Goal: Task Accomplishment & Management: Use online tool/utility

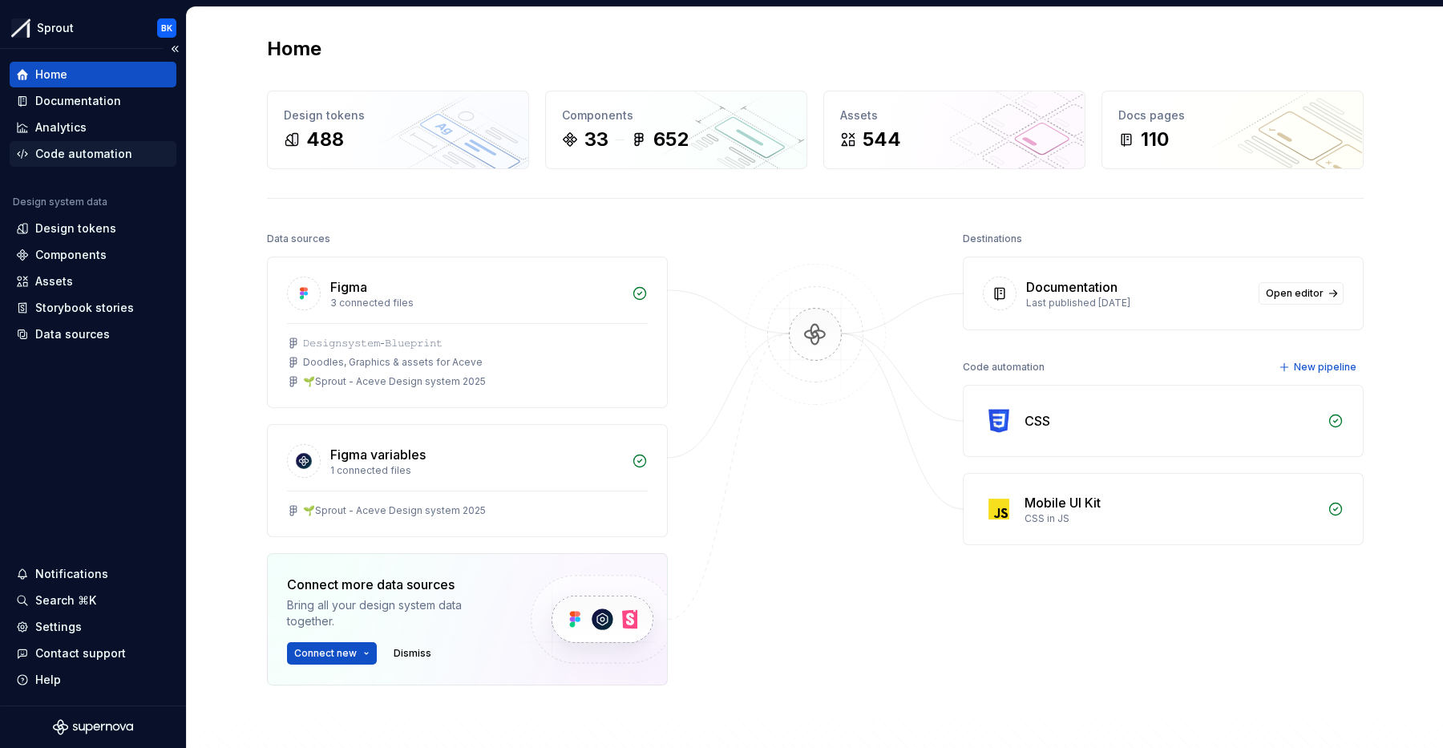
click at [89, 163] on div "Code automation" at bounding box center [93, 154] width 167 height 26
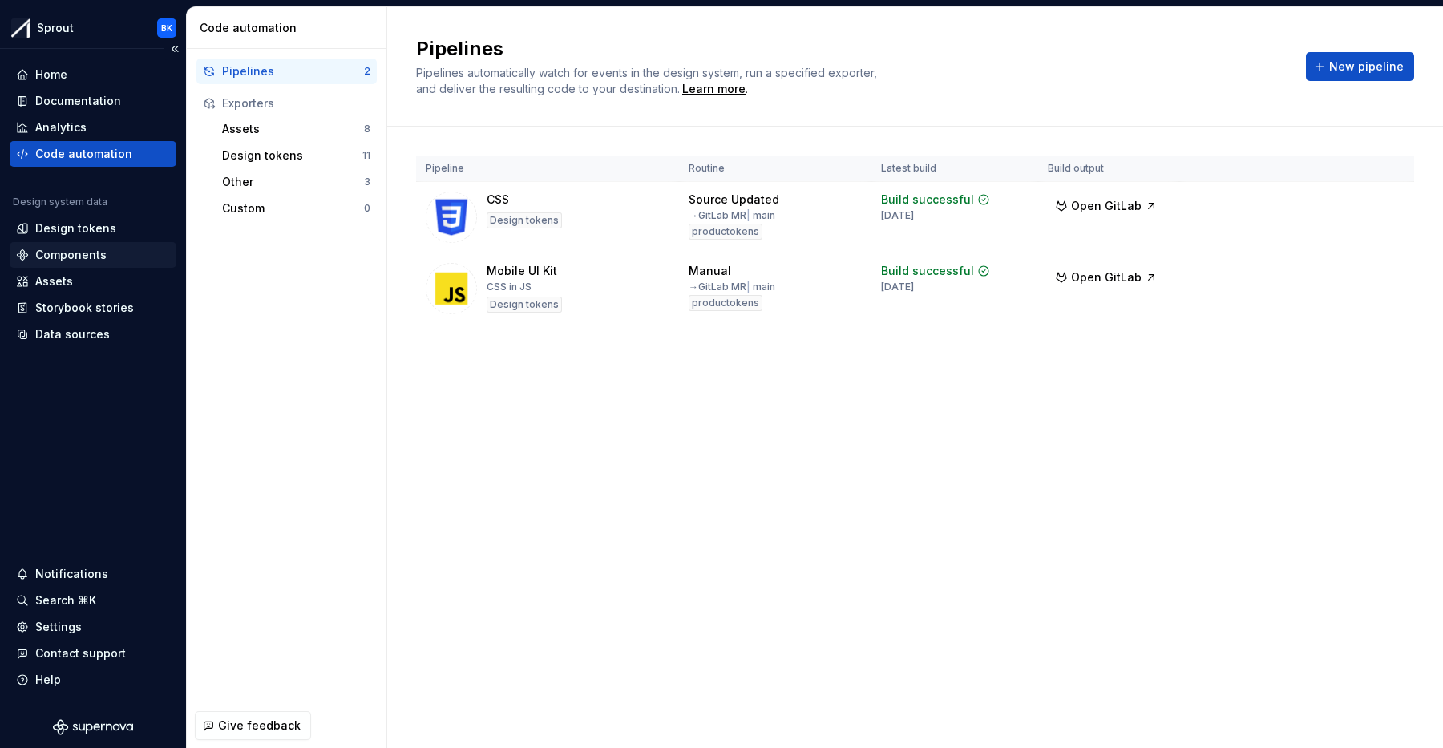
click at [127, 246] on div "Components" at bounding box center [93, 255] width 167 height 26
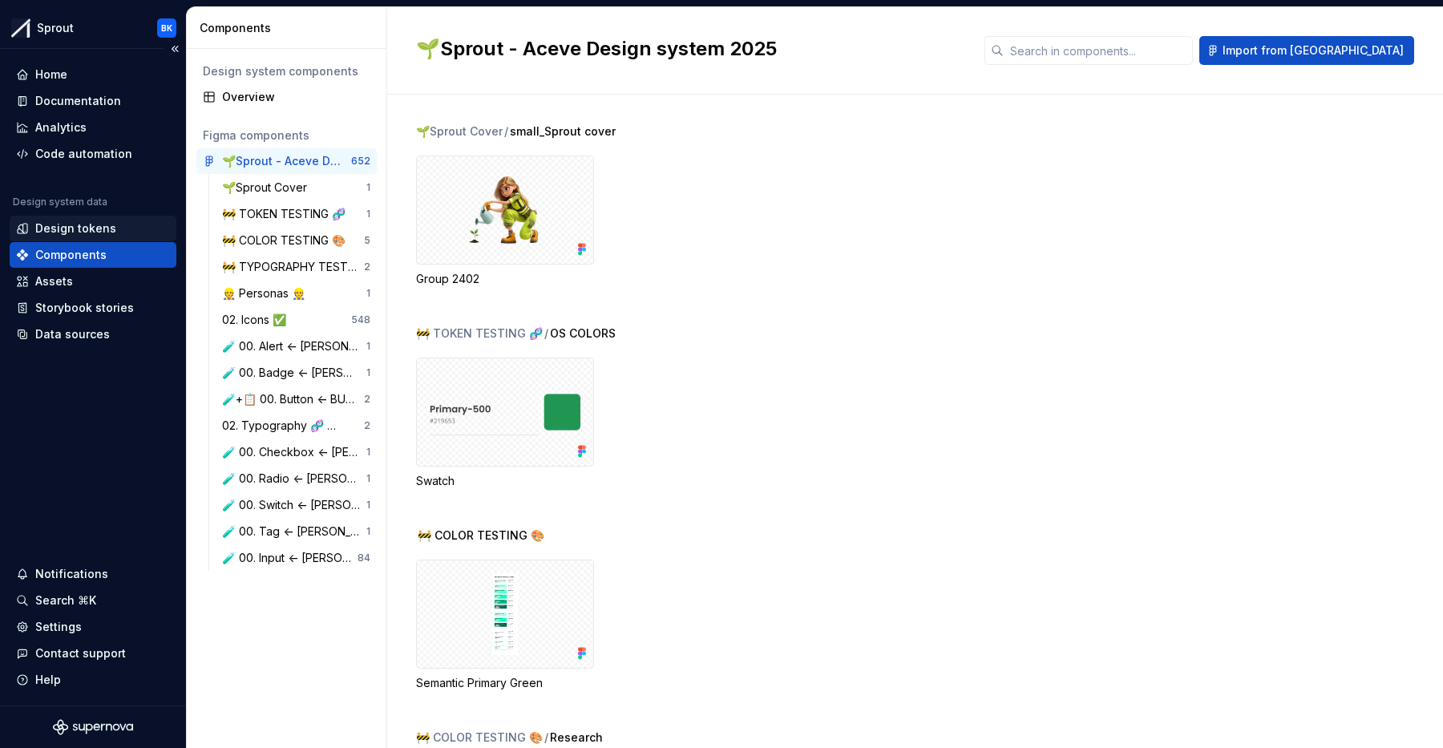
click at [59, 231] on div "Design tokens" at bounding box center [75, 228] width 81 height 16
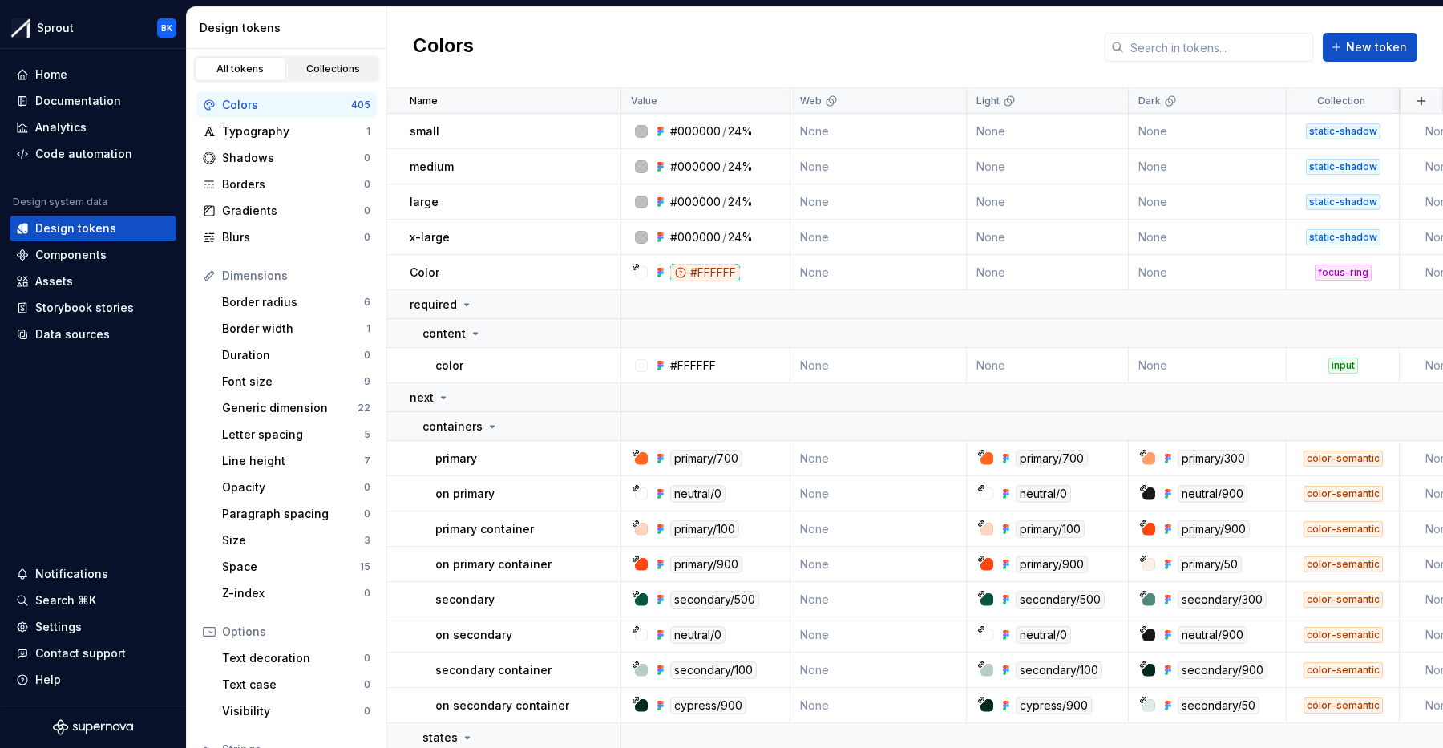
click at [340, 73] on div "Collections" at bounding box center [333, 69] width 80 height 13
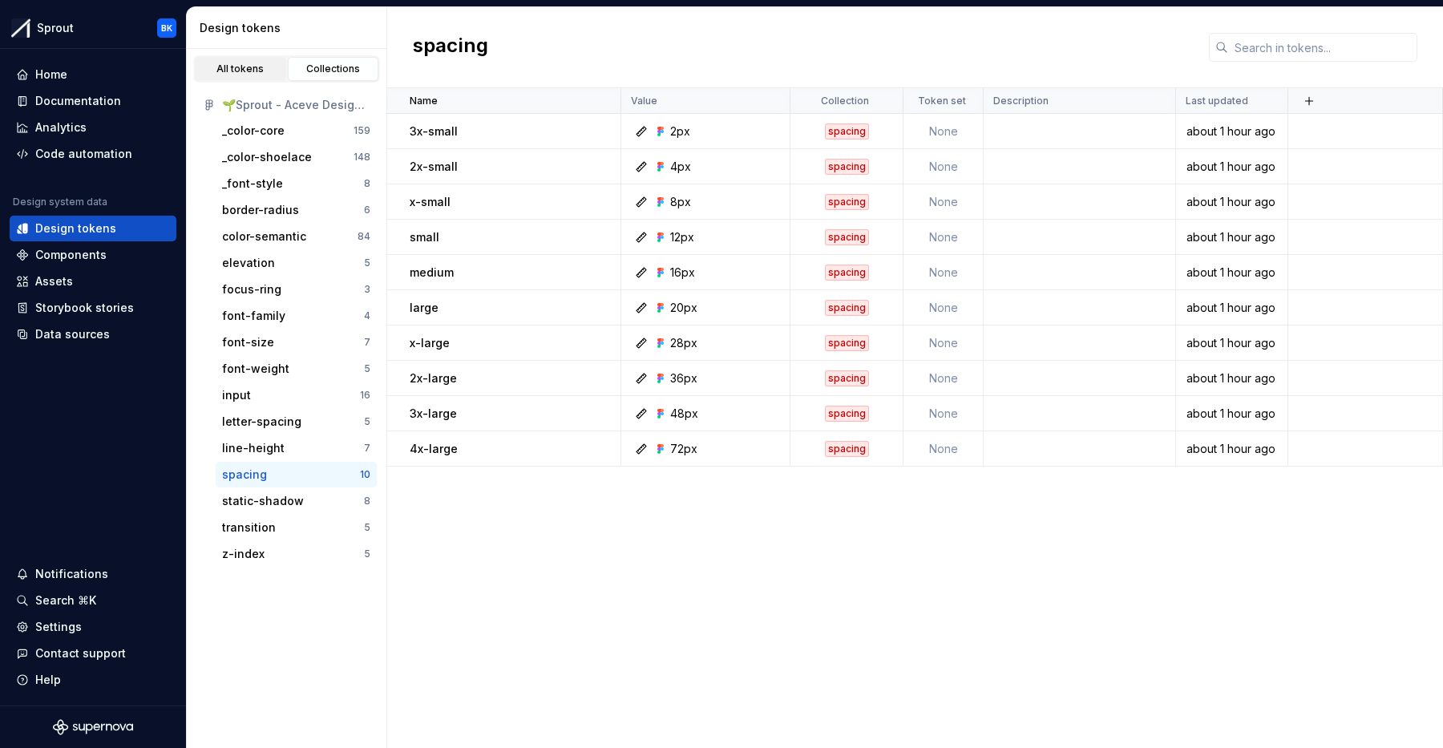
click at [223, 67] on div "All tokens" at bounding box center [240, 69] width 80 height 13
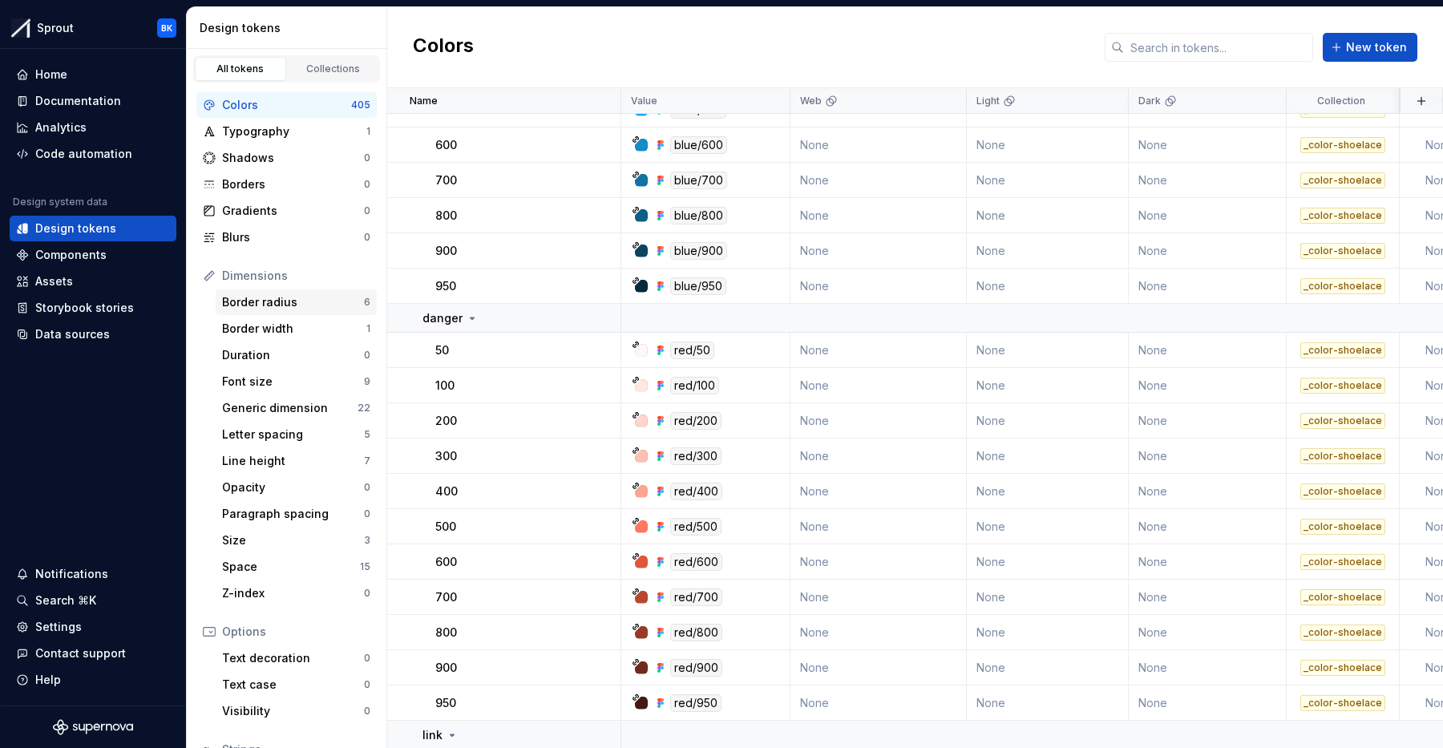
scroll to position [7083, 0]
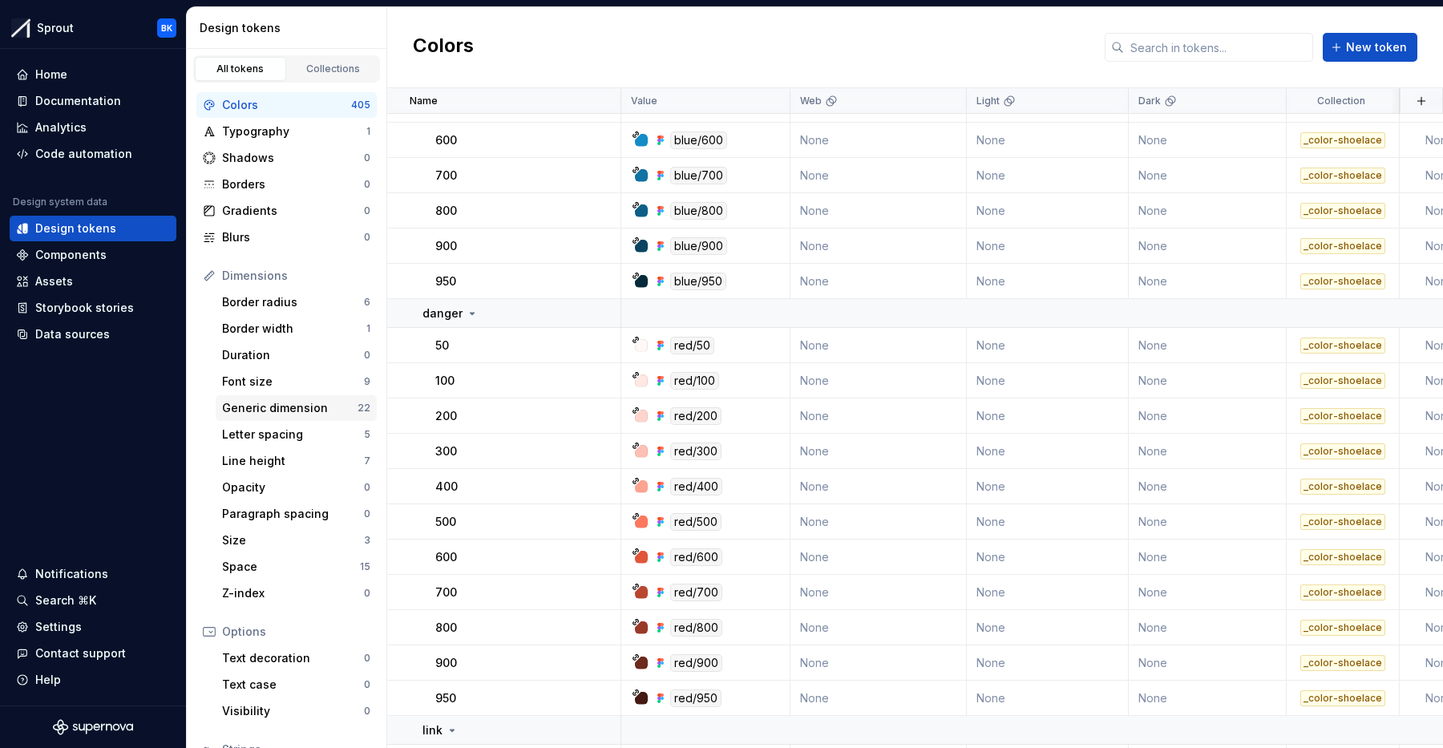
click at [289, 404] on div "Generic dimension" at bounding box center [289, 408] width 135 height 16
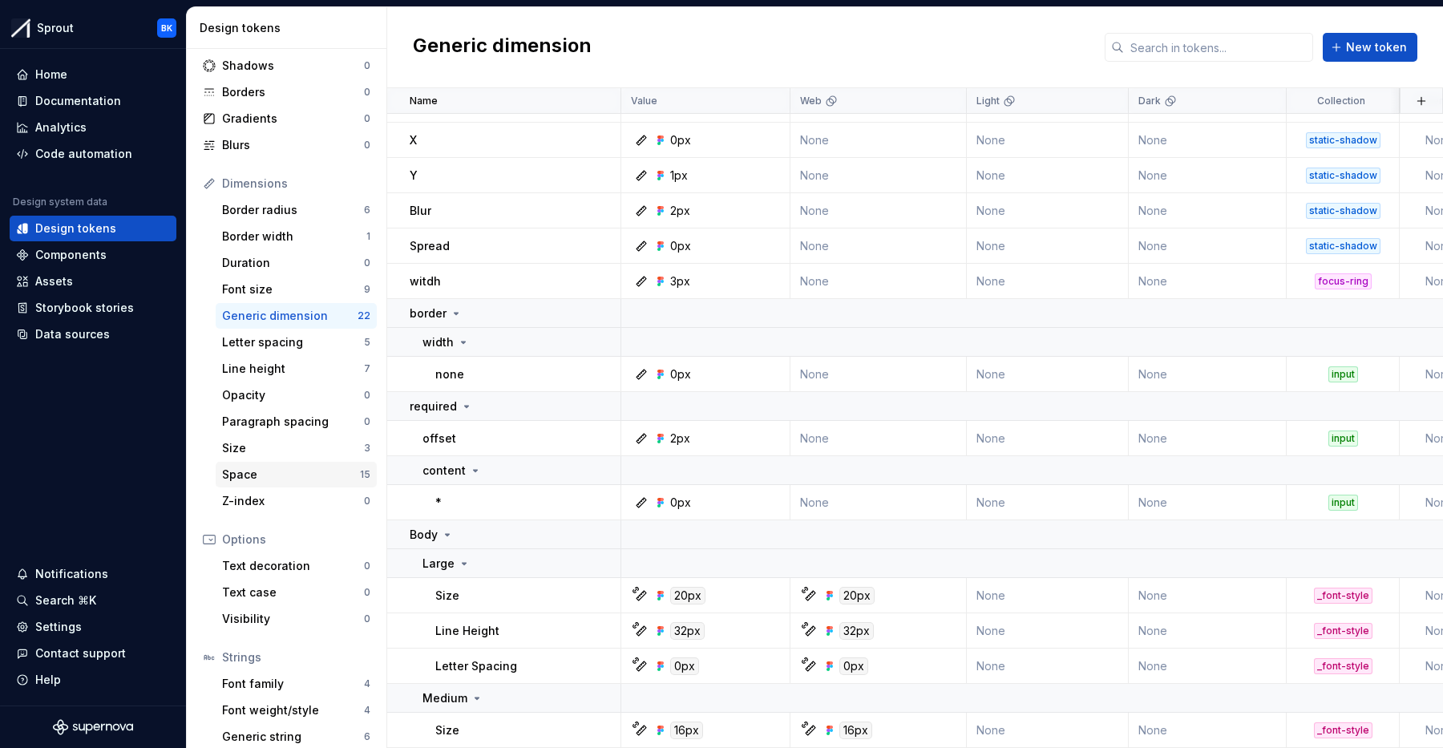
scroll to position [123, 0]
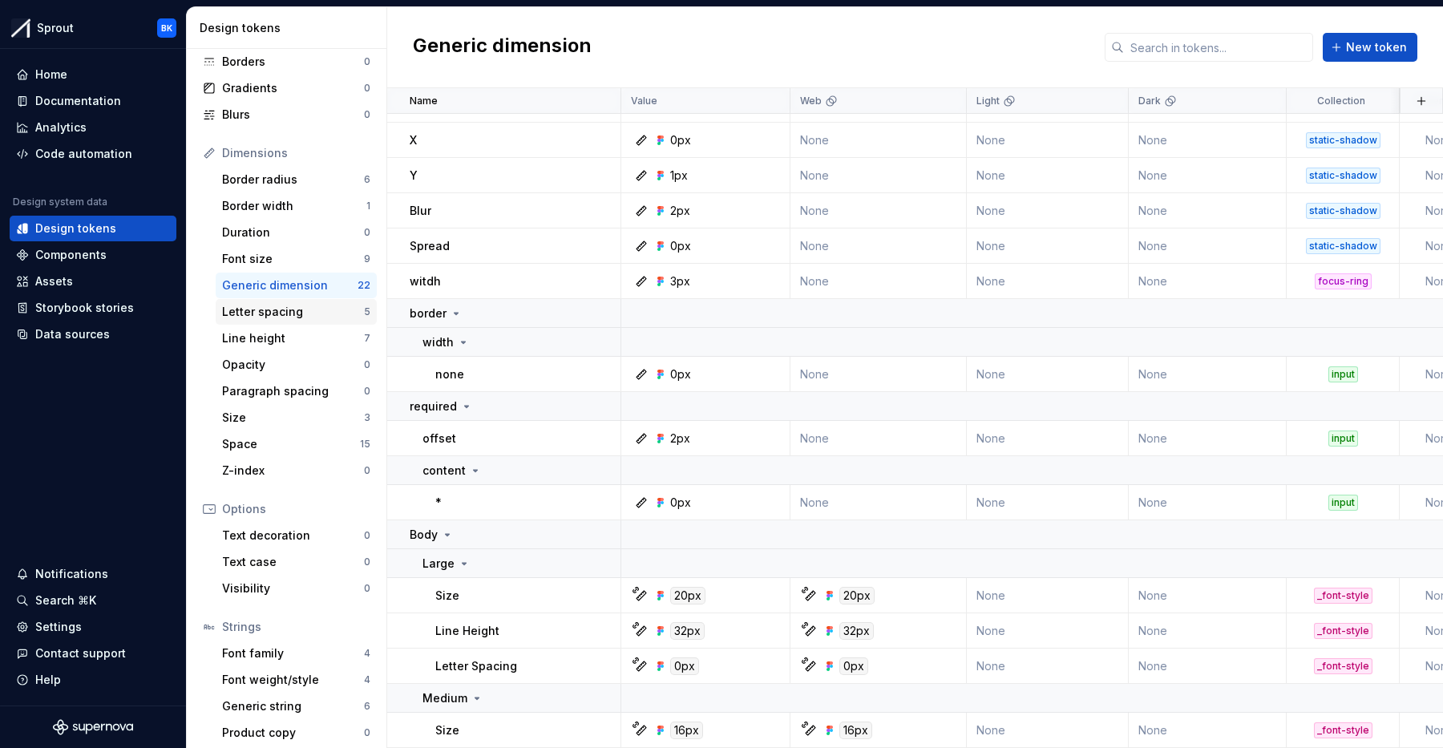
click at [311, 309] on div "Letter spacing" at bounding box center [293, 312] width 142 height 16
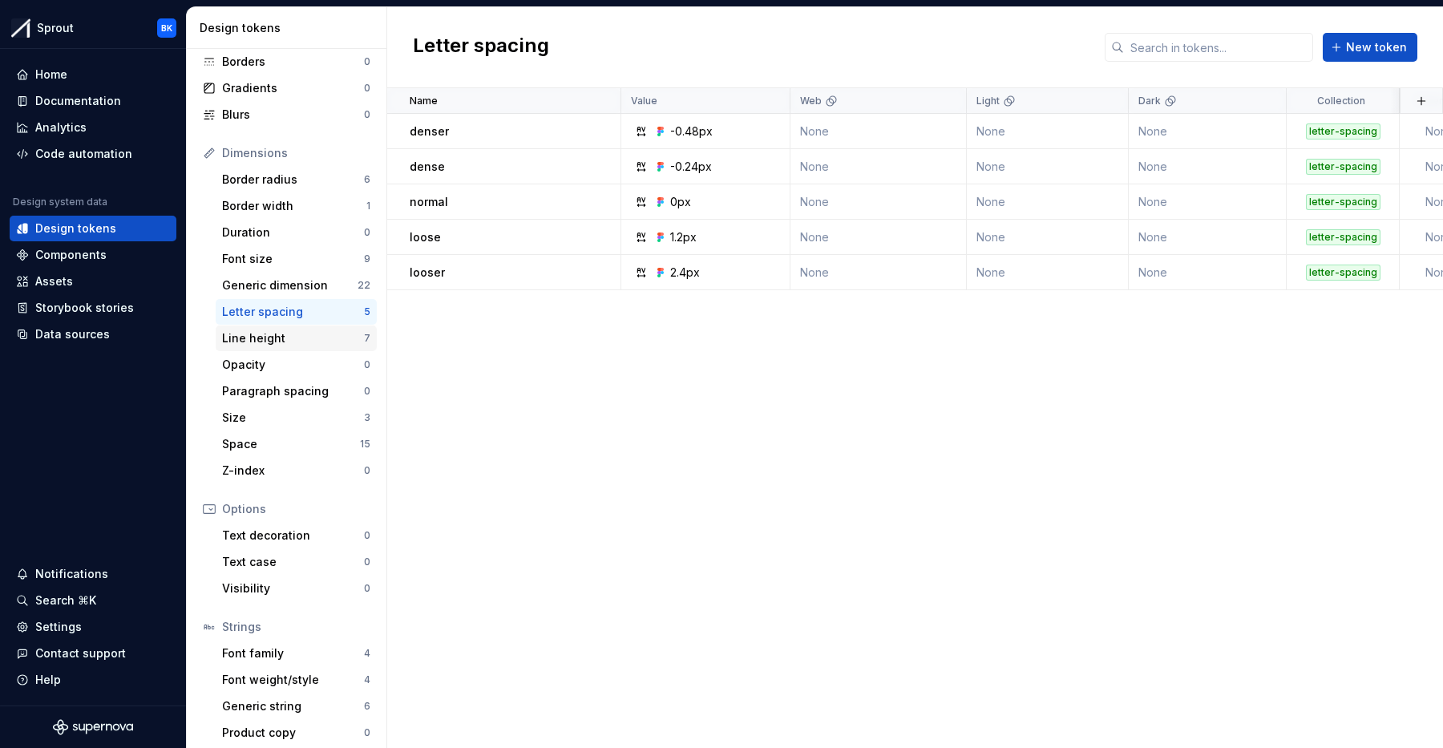
click at [297, 339] on div "Line height" at bounding box center [293, 338] width 142 height 16
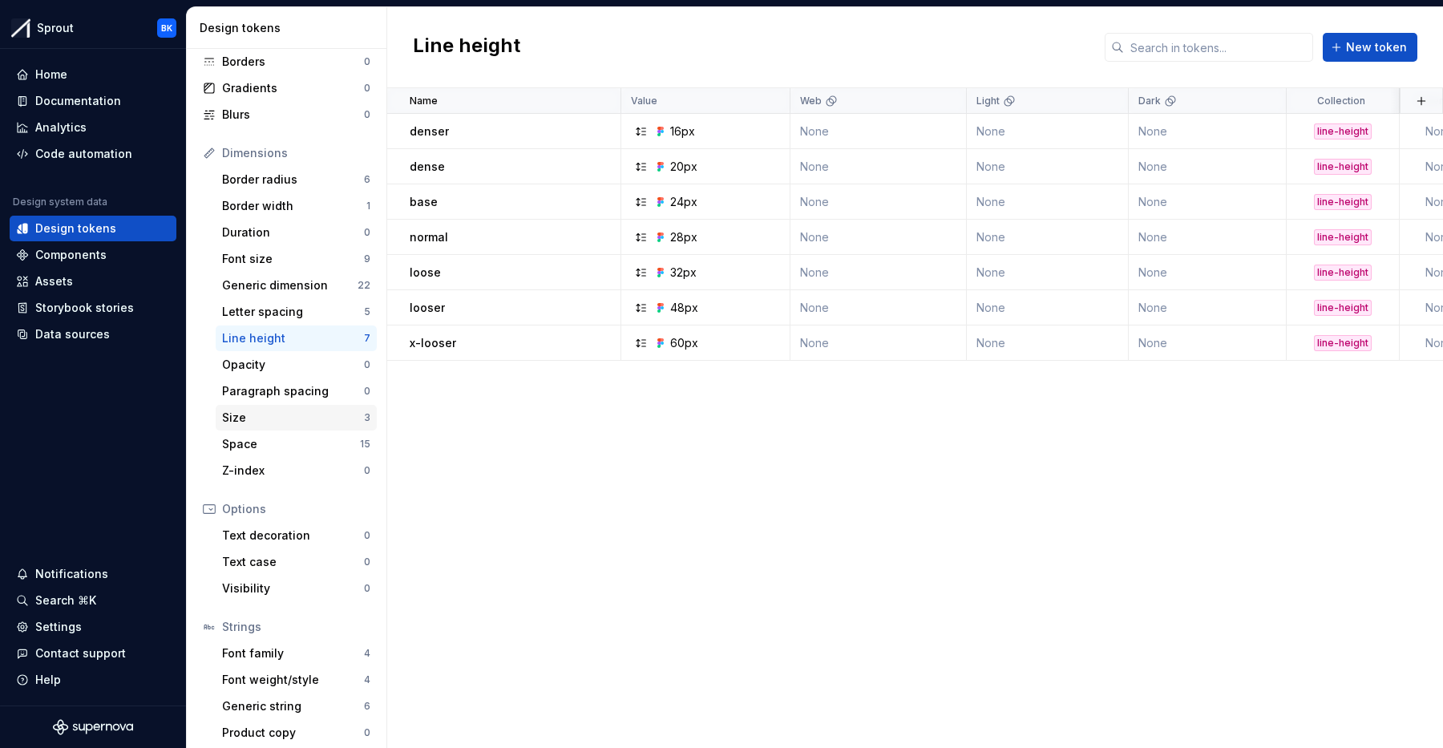
scroll to position [130, 0]
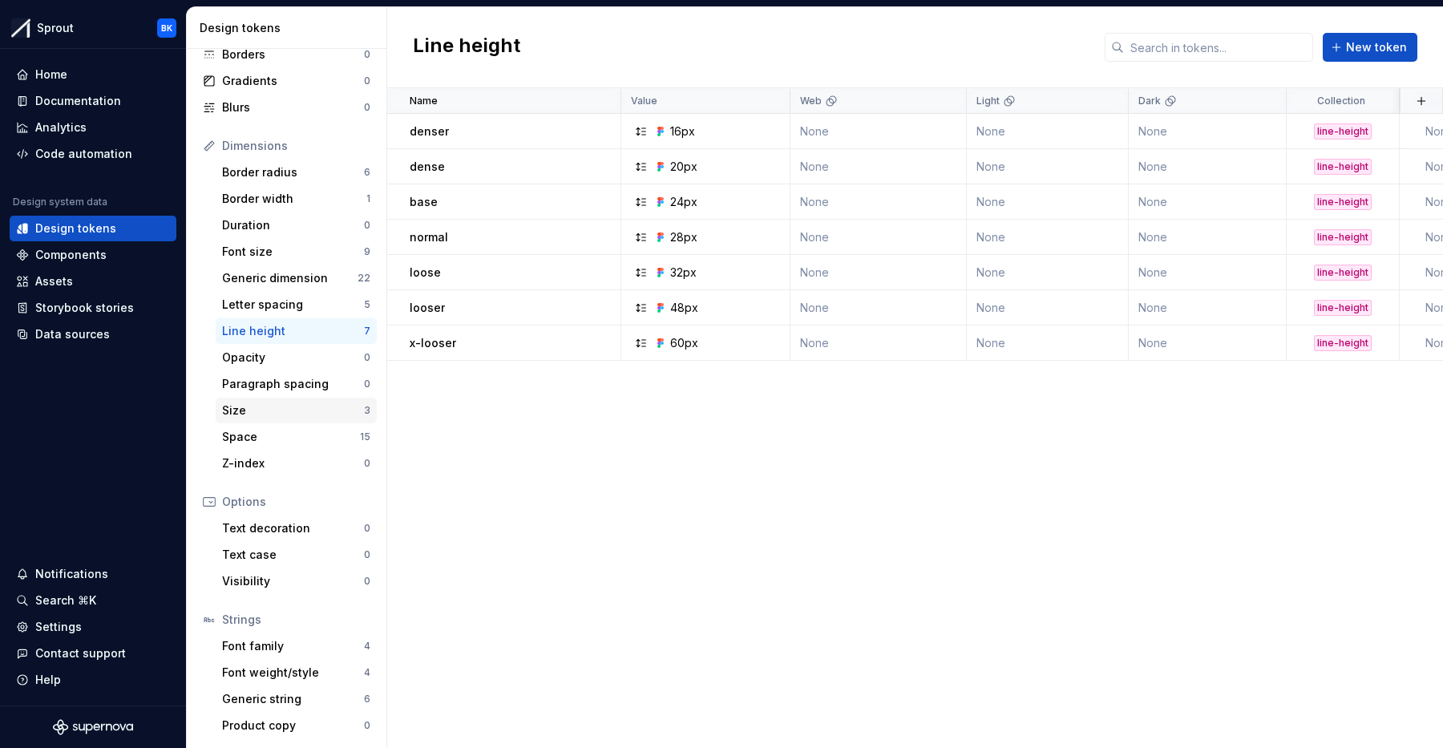
click at [273, 422] on div "Size 3" at bounding box center [296, 411] width 161 height 26
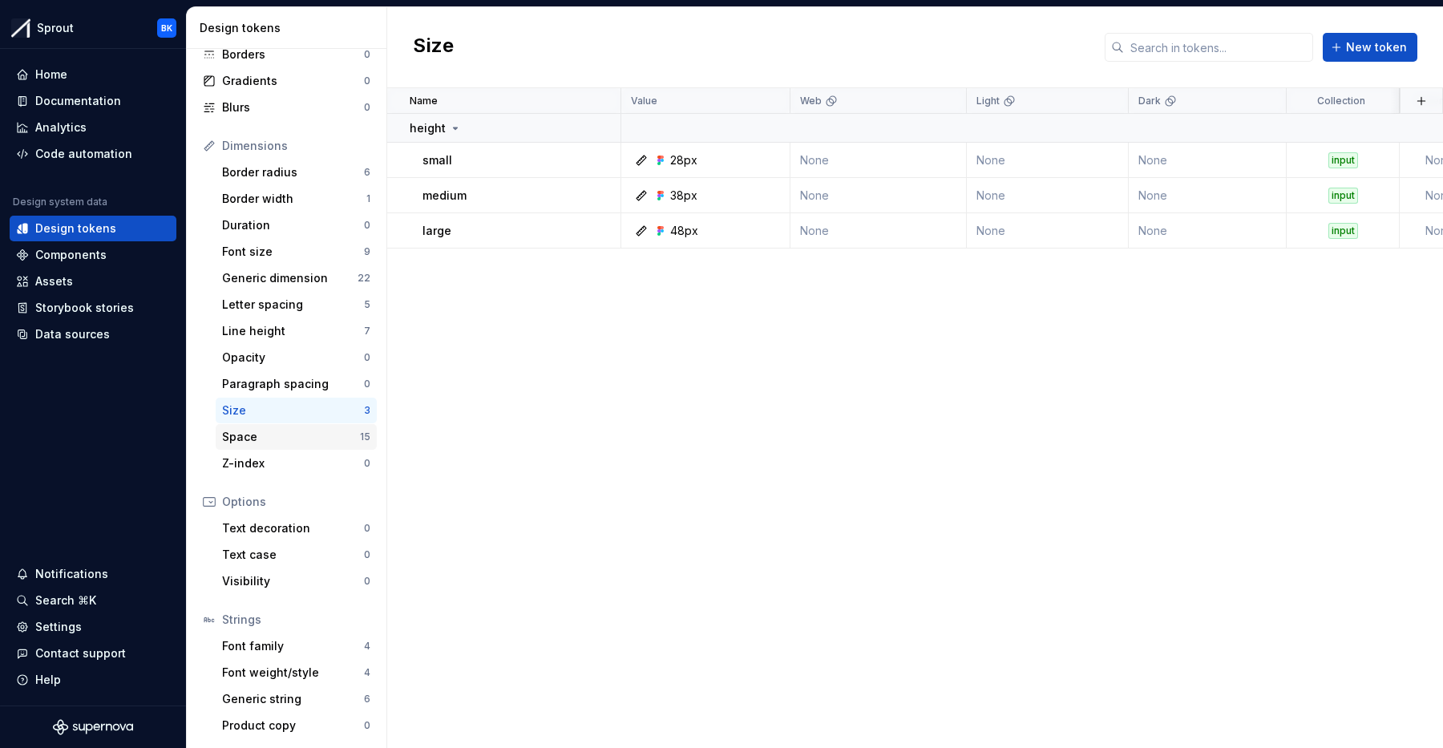
click at [294, 433] on div "Space" at bounding box center [291, 437] width 138 height 16
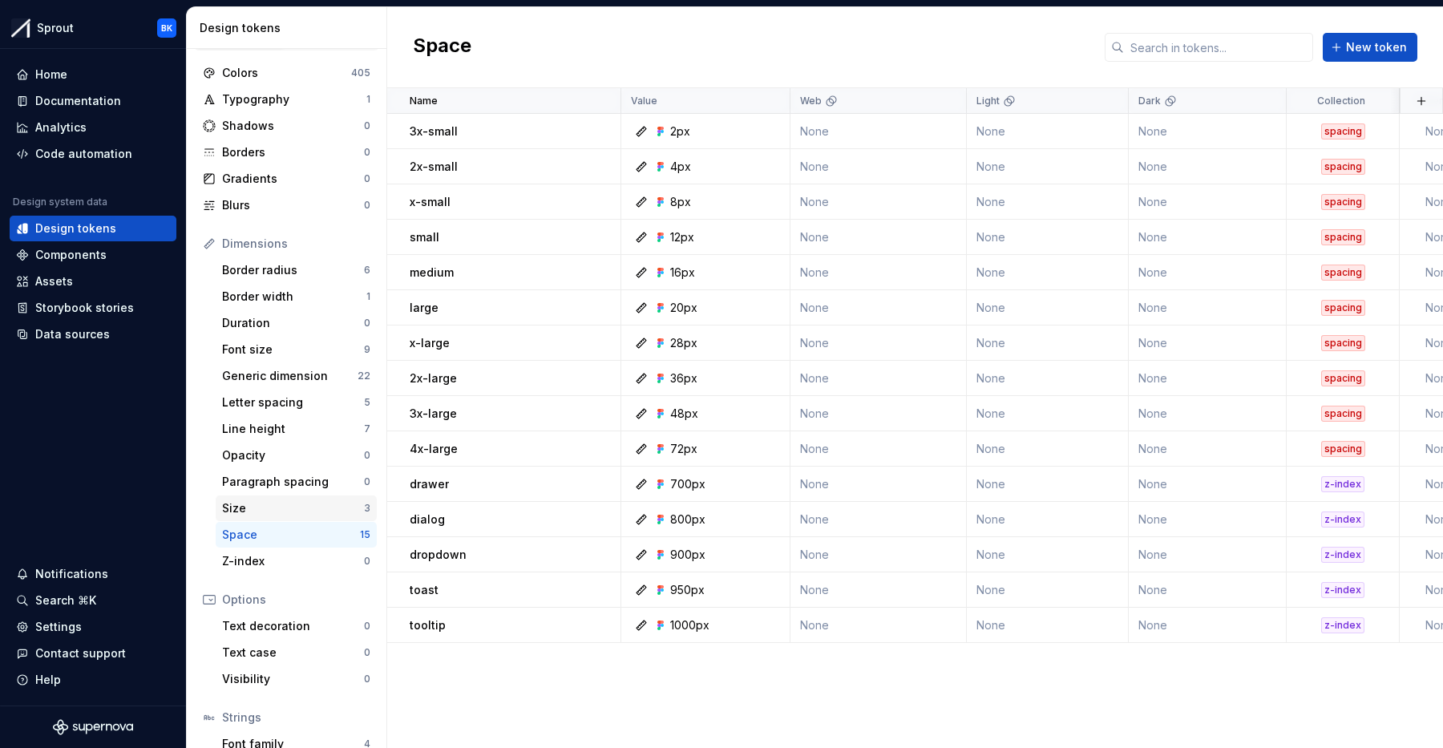
scroll to position [130, 0]
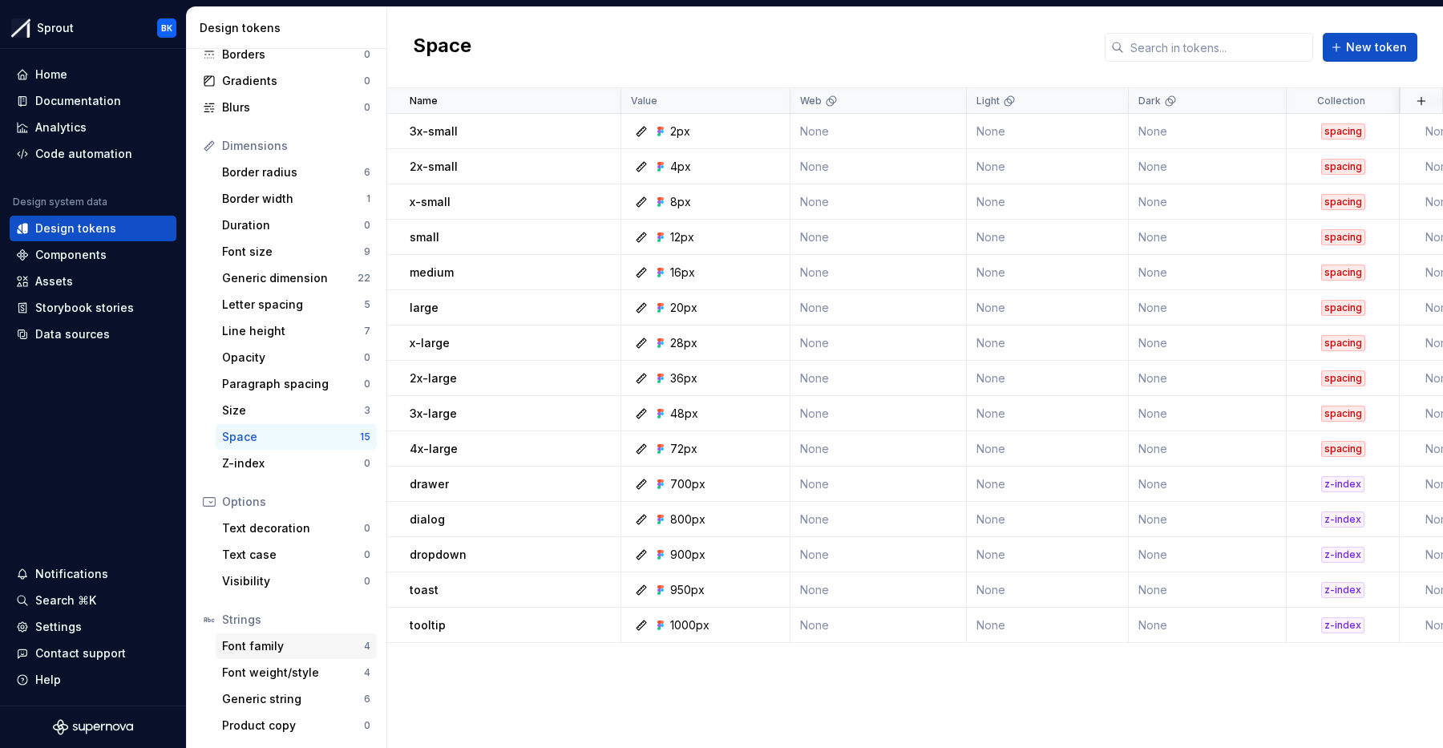
click at [291, 654] on div "Font family 4" at bounding box center [296, 646] width 161 height 26
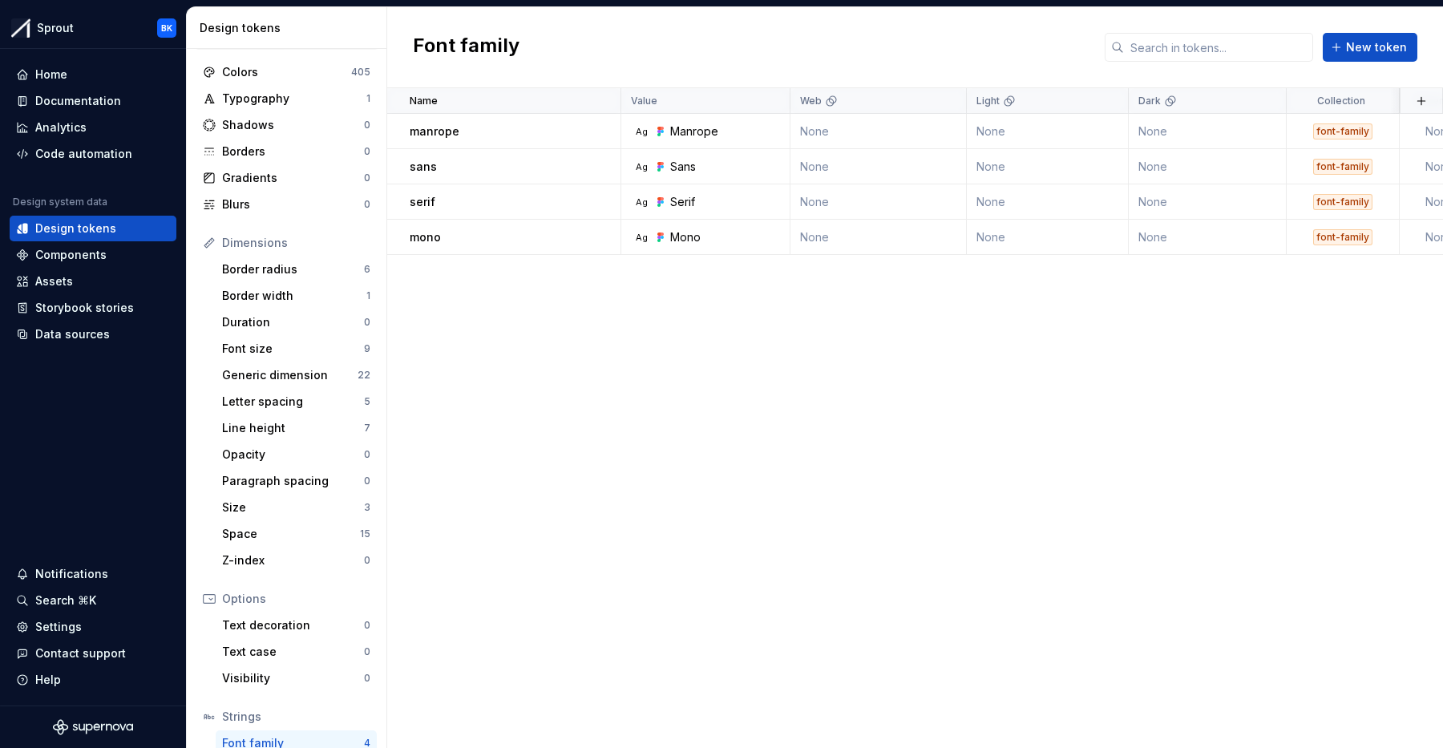
scroll to position [14, 0]
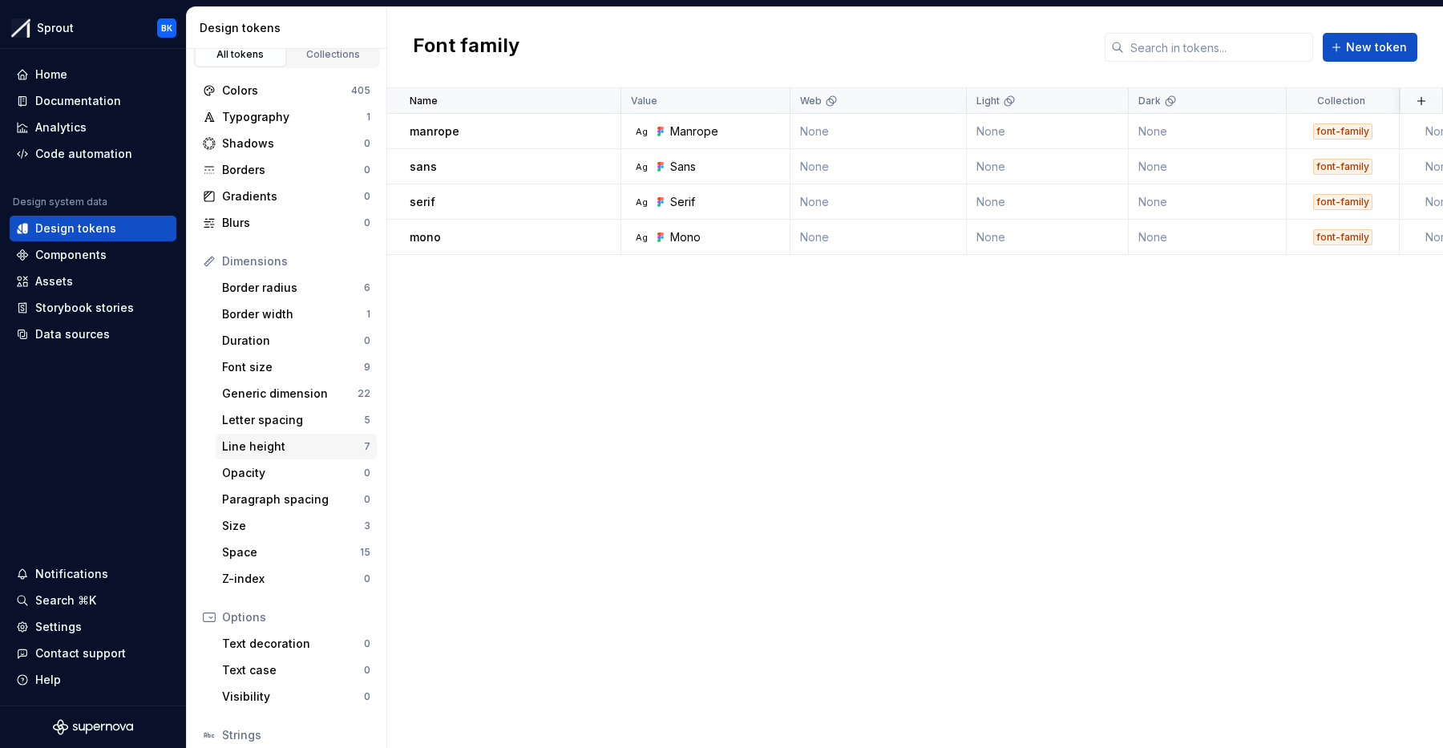
click at [282, 450] on div "Line height" at bounding box center [293, 446] width 142 height 16
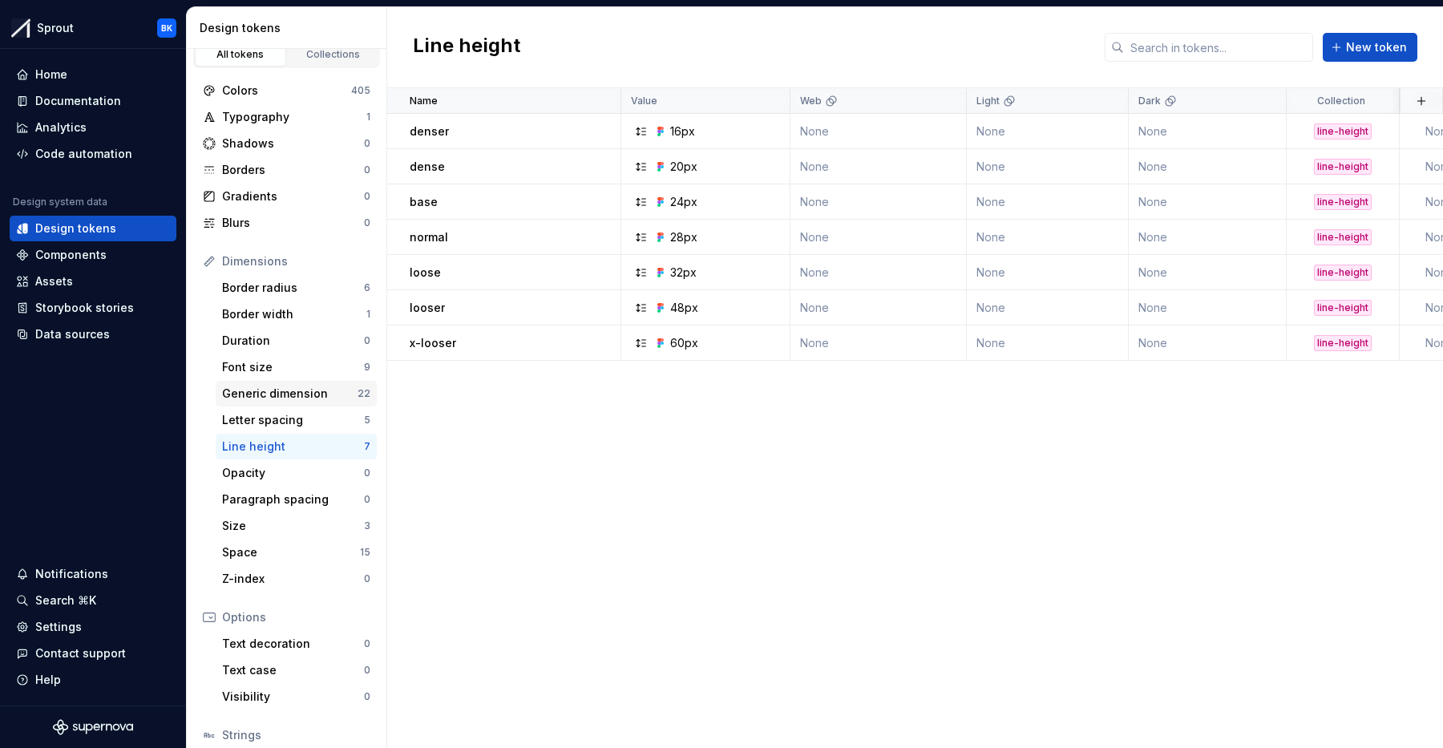
click at [292, 395] on div "Generic dimension" at bounding box center [289, 394] width 135 height 16
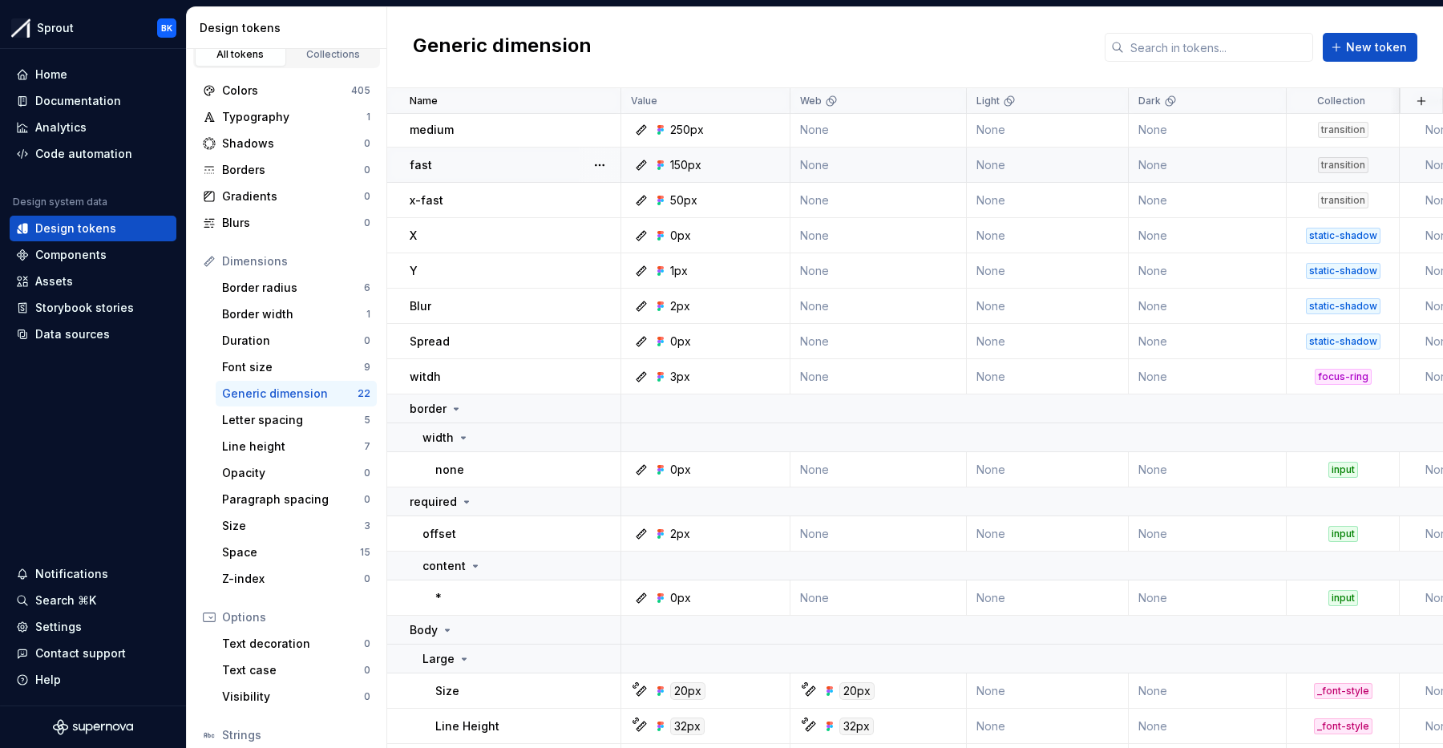
scroll to position [344, 0]
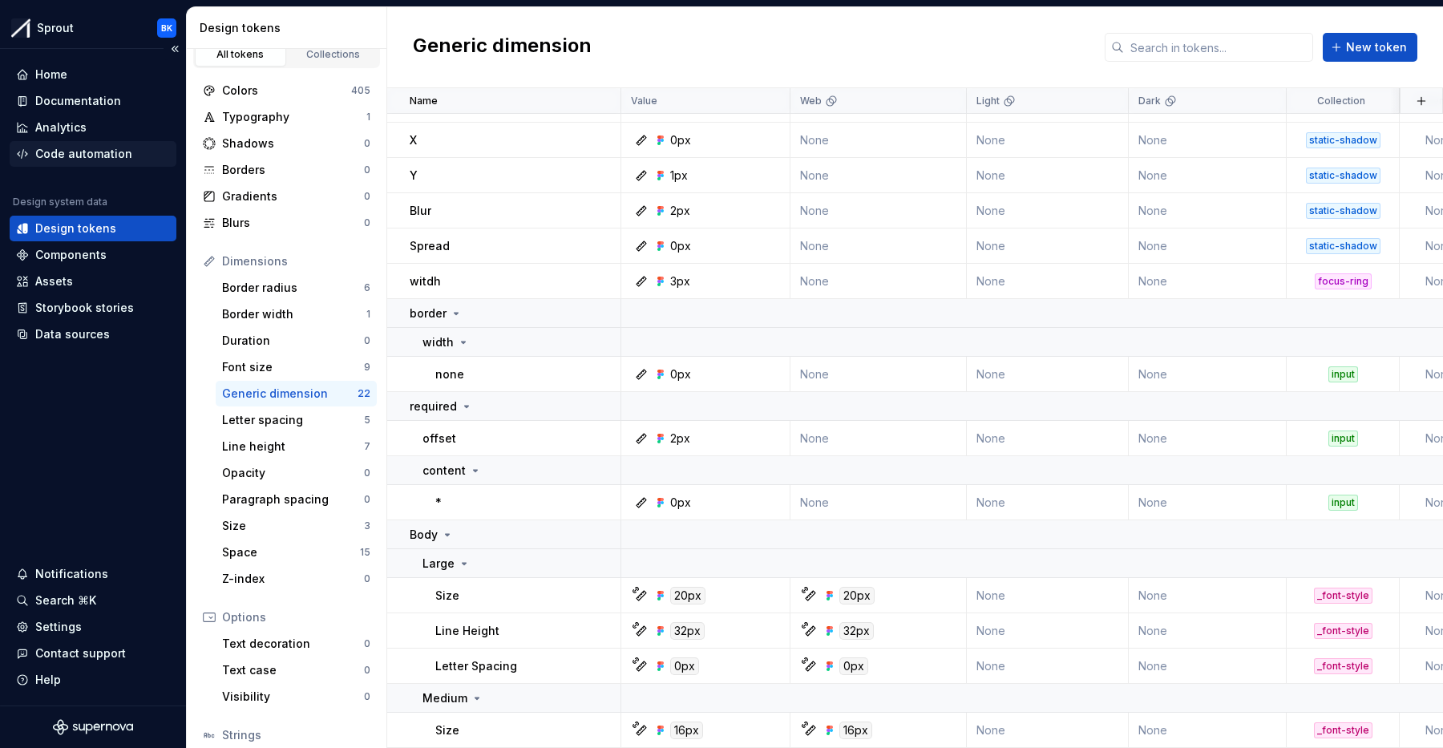
click at [79, 157] on div "Code automation" at bounding box center [83, 154] width 97 height 16
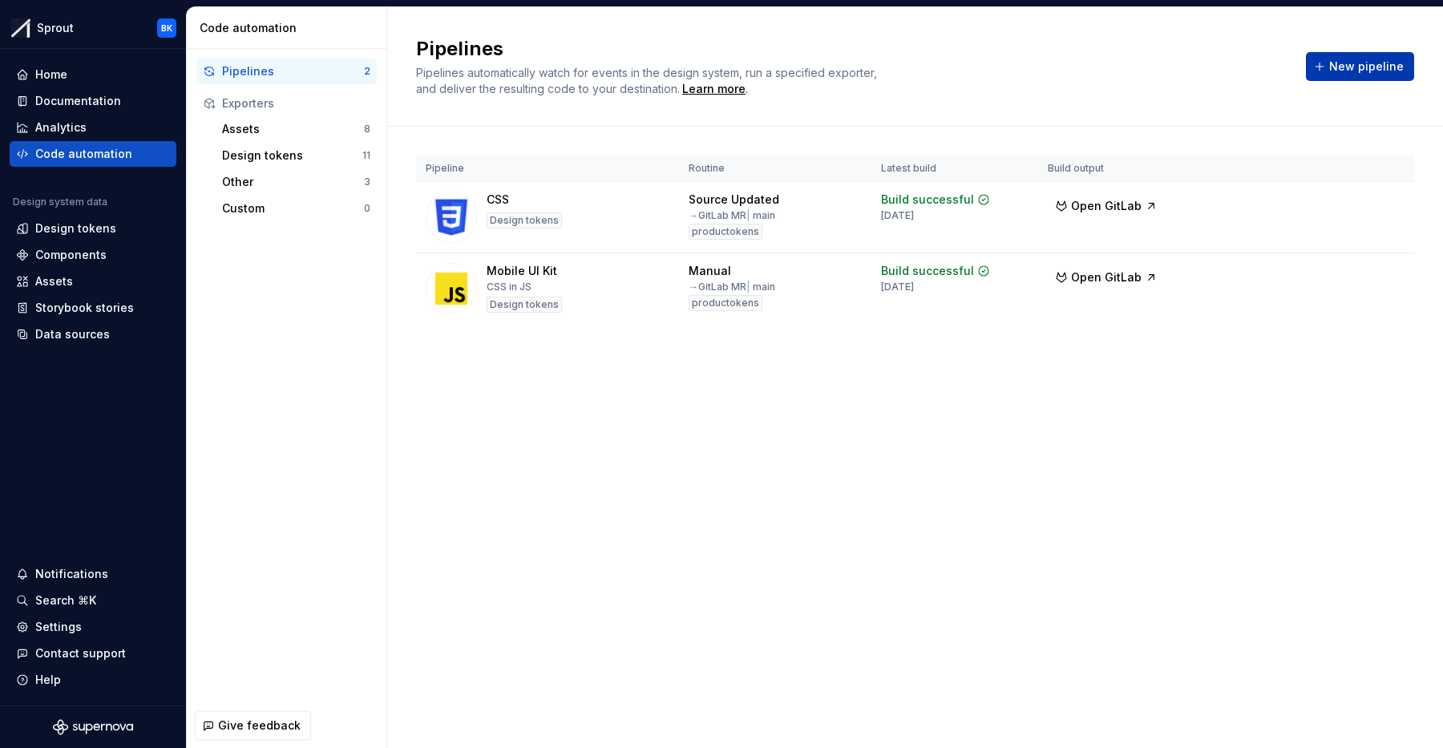
click at [1358, 57] on button "New pipeline" at bounding box center [1360, 66] width 108 height 29
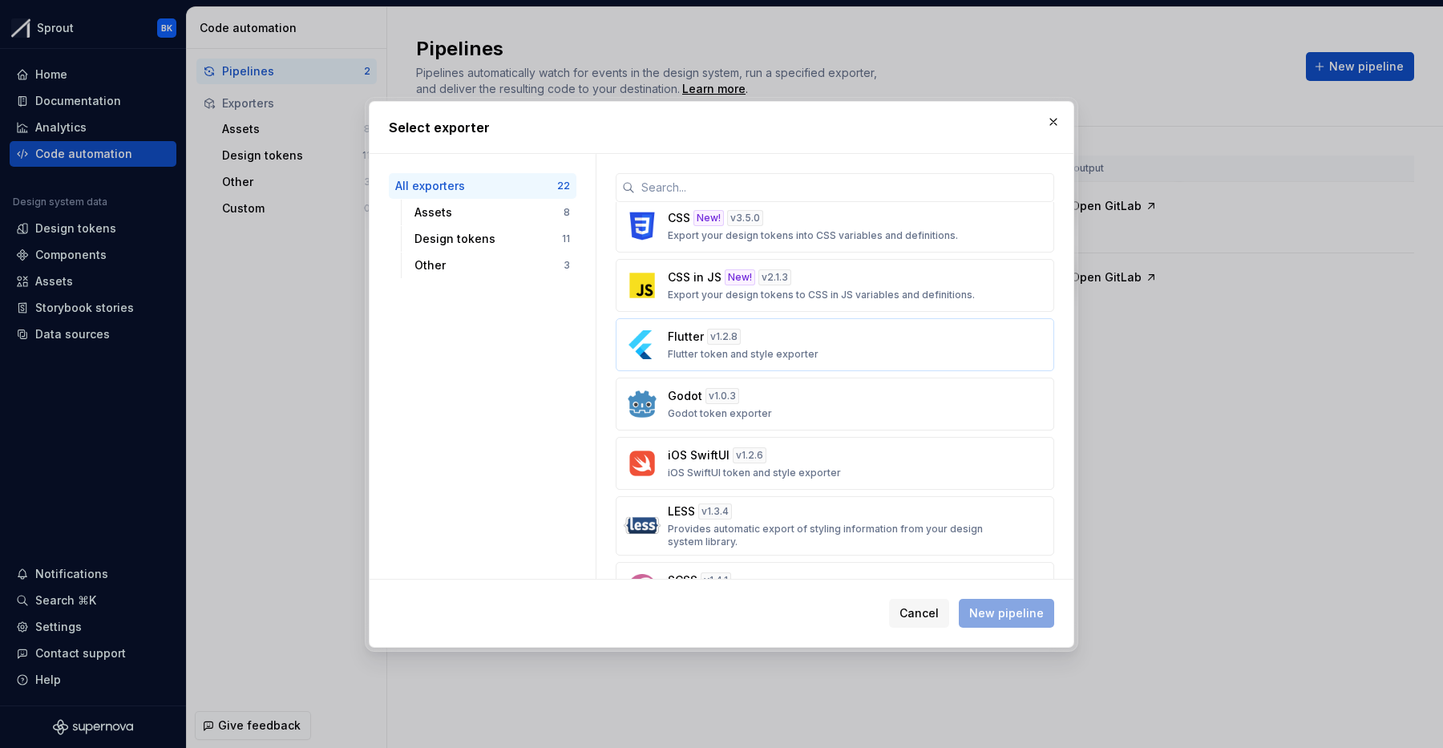
scroll to position [576, 0]
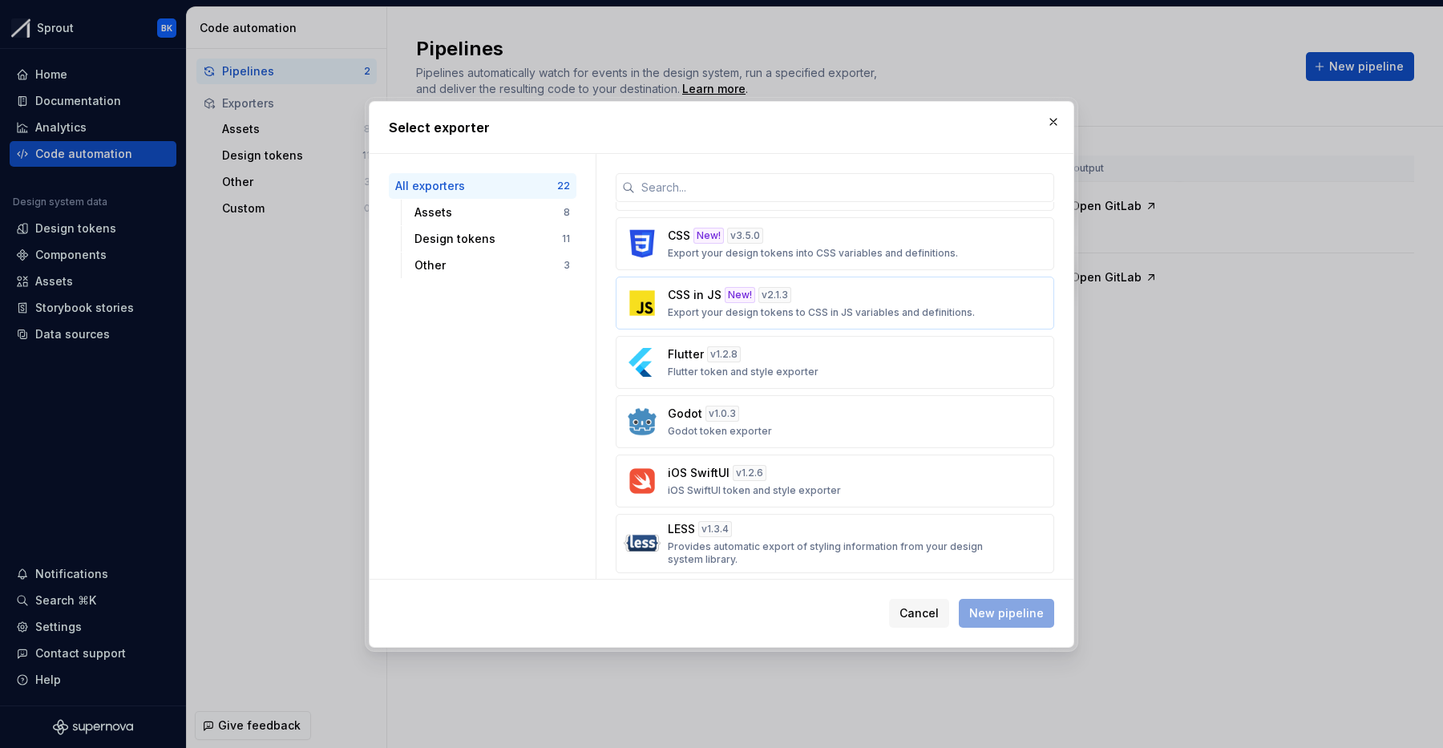
click at [817, 315] on p "Export your design tokens to CSS in JS variables and definitions." at bounding box center [821, 312] width 307 height 13
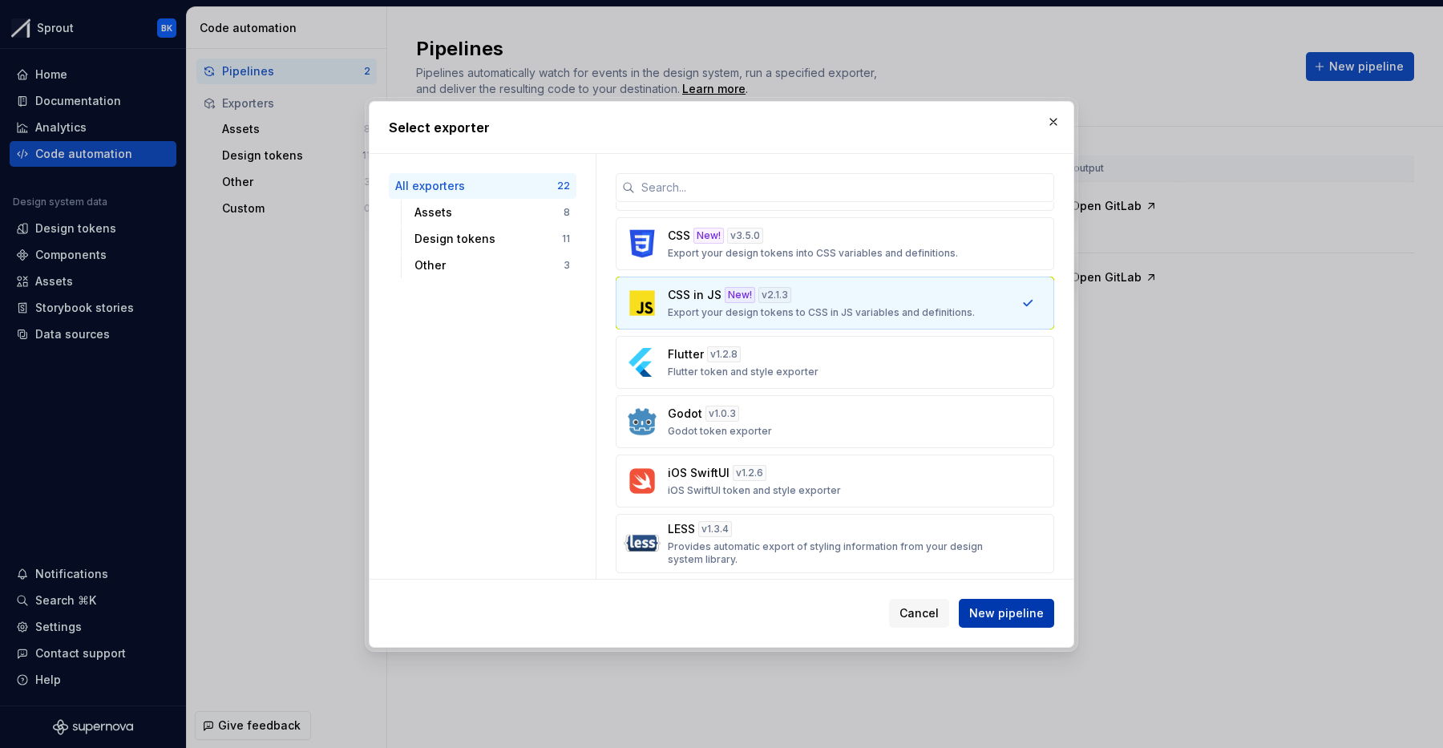
click at [977, 605] on span "New pipeline" at bounding box center [1006, 613] width 75 height 16
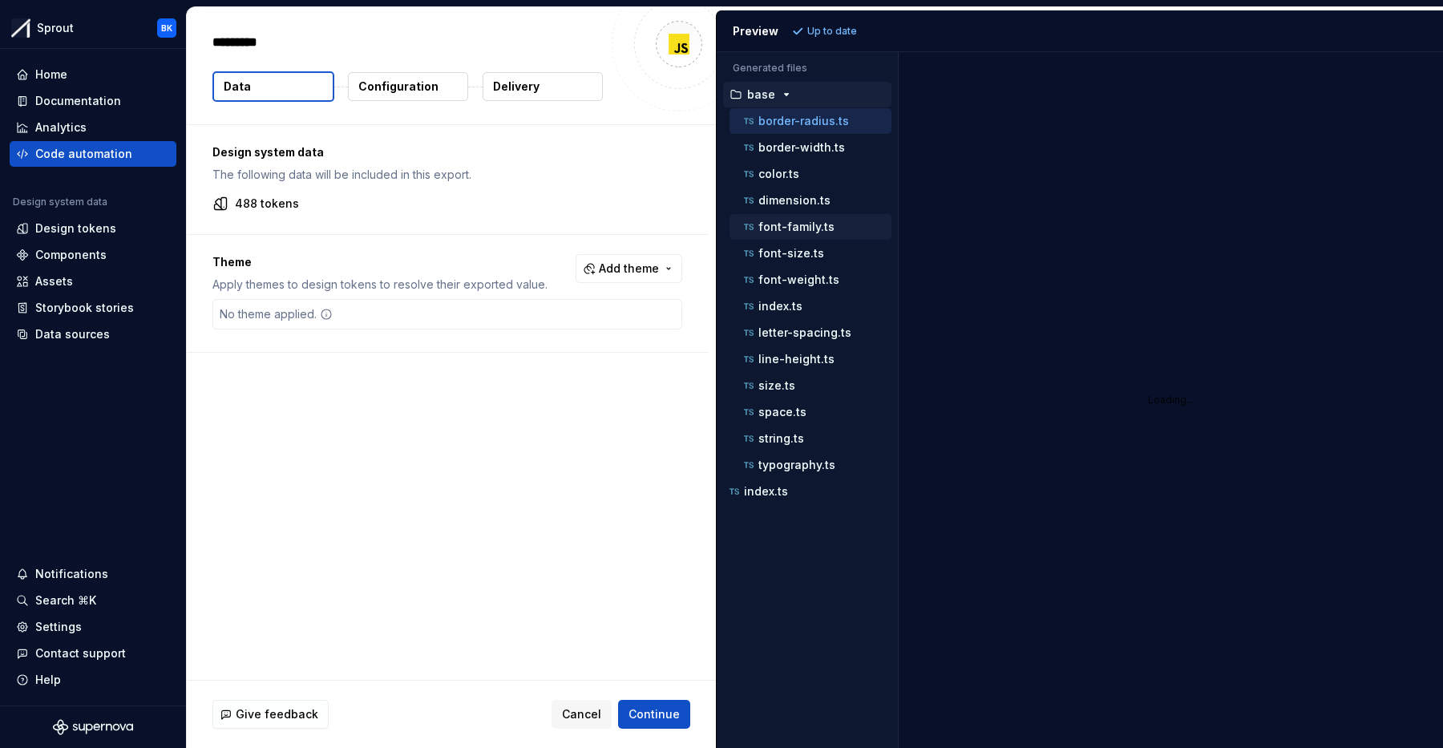
type textarea "*"
click at [813, 224] on p "font-family.ts" at bounding box center [796, 226] width 76 height 13
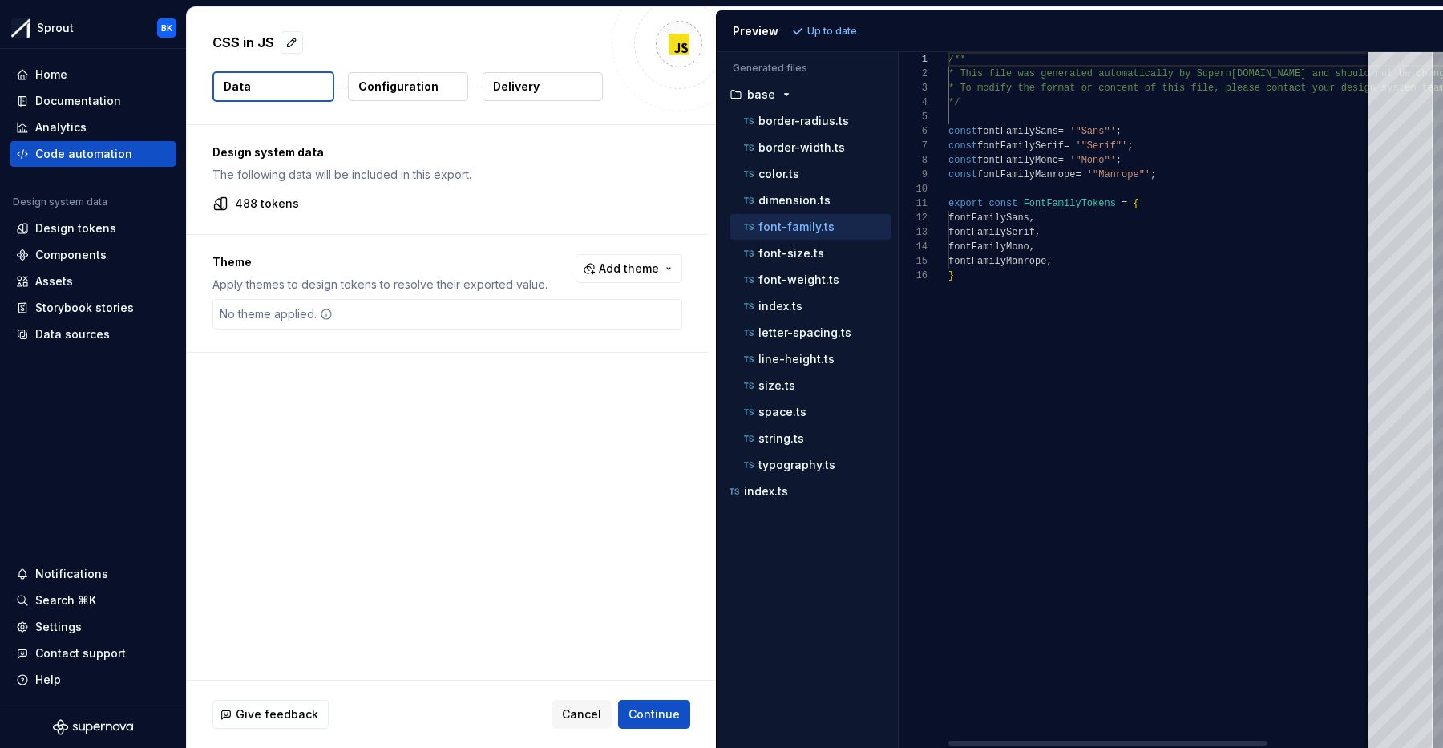
scroll to position [144, 0]
click at [810, 247] on p "font-size.ts" at bounding box center [791, 253] width 66 height 13
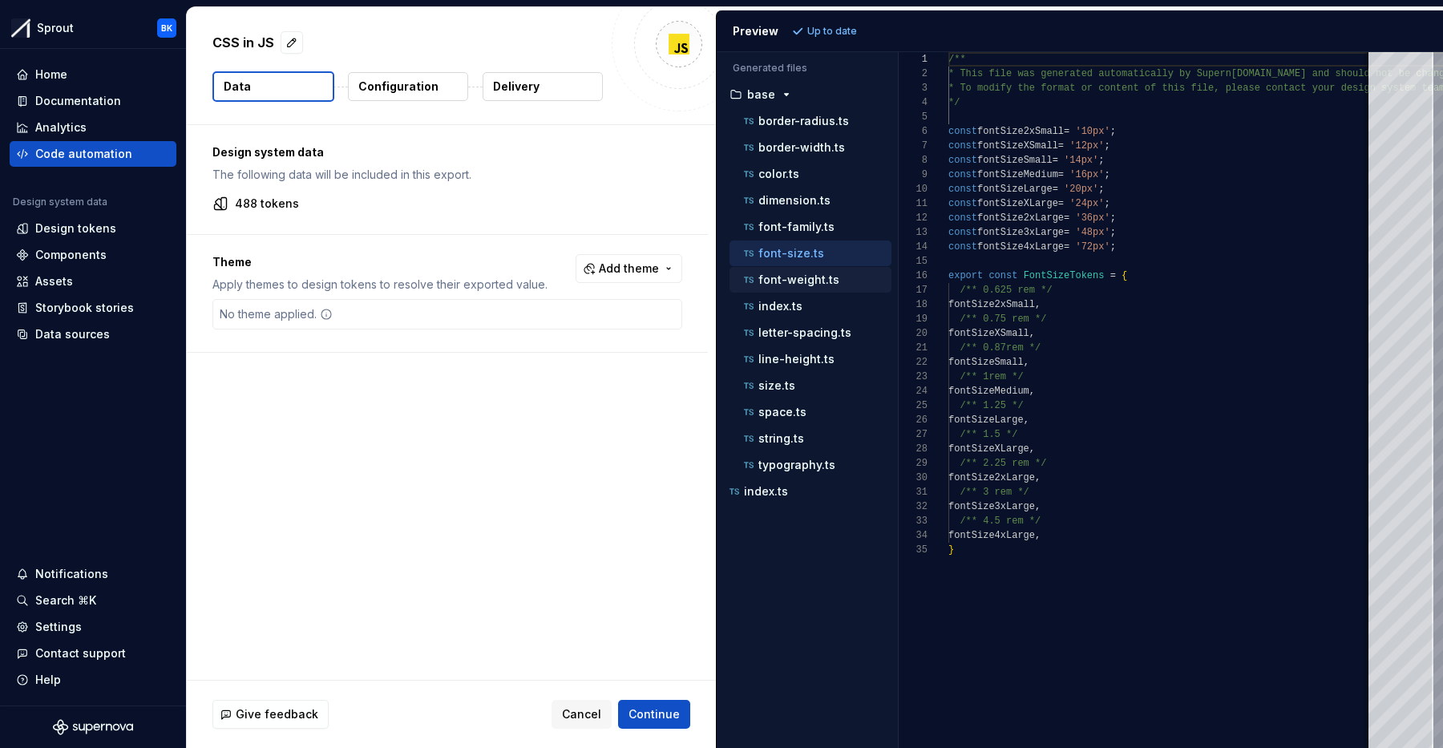
click at [823, 283] on p "font-weight.ts" at bounding box center [798, 279] width 81 height 13
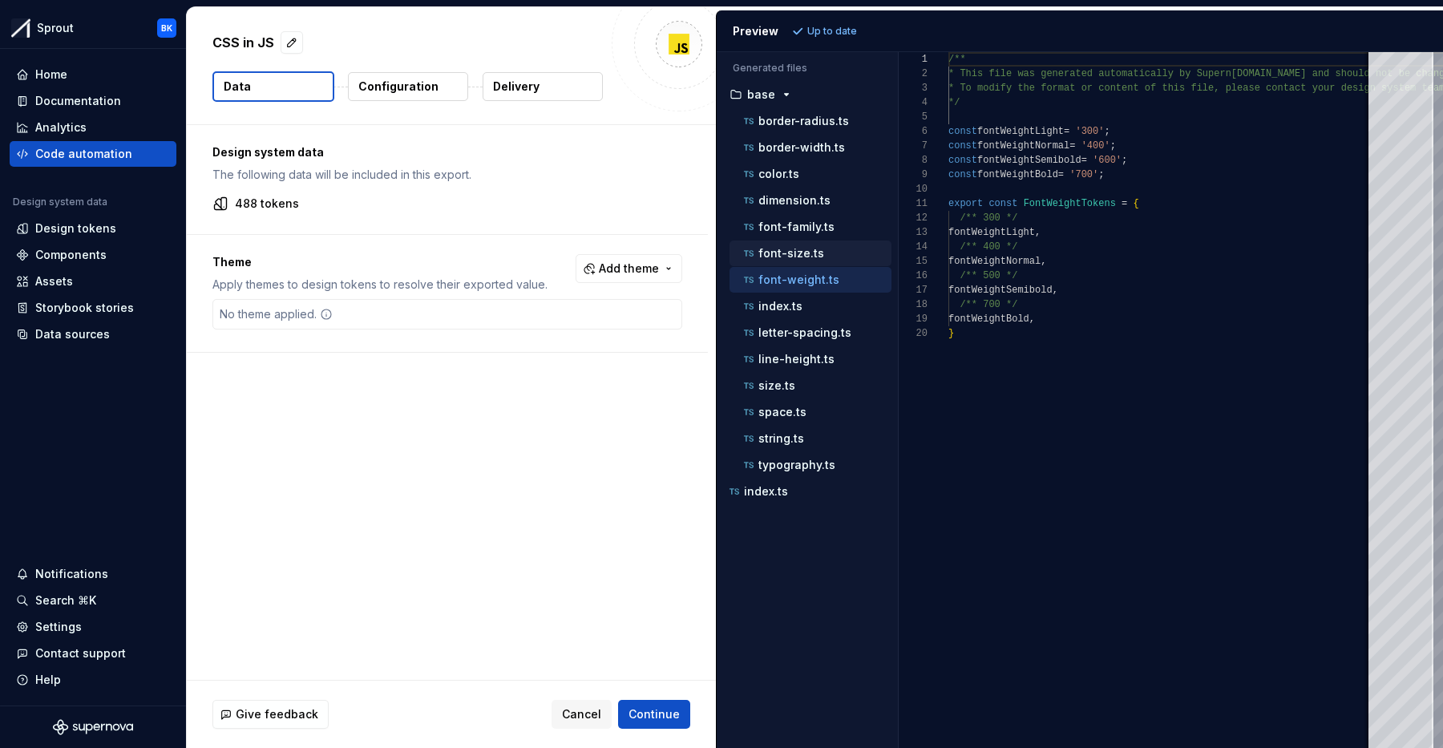
click at [826, 261] on div "font-size.ts" at bounding box center [810, 253] width 162 height 26
click at [825, 326] on p "letter-spacing.ts" at bounding box center [804, 332] width 93 height 13
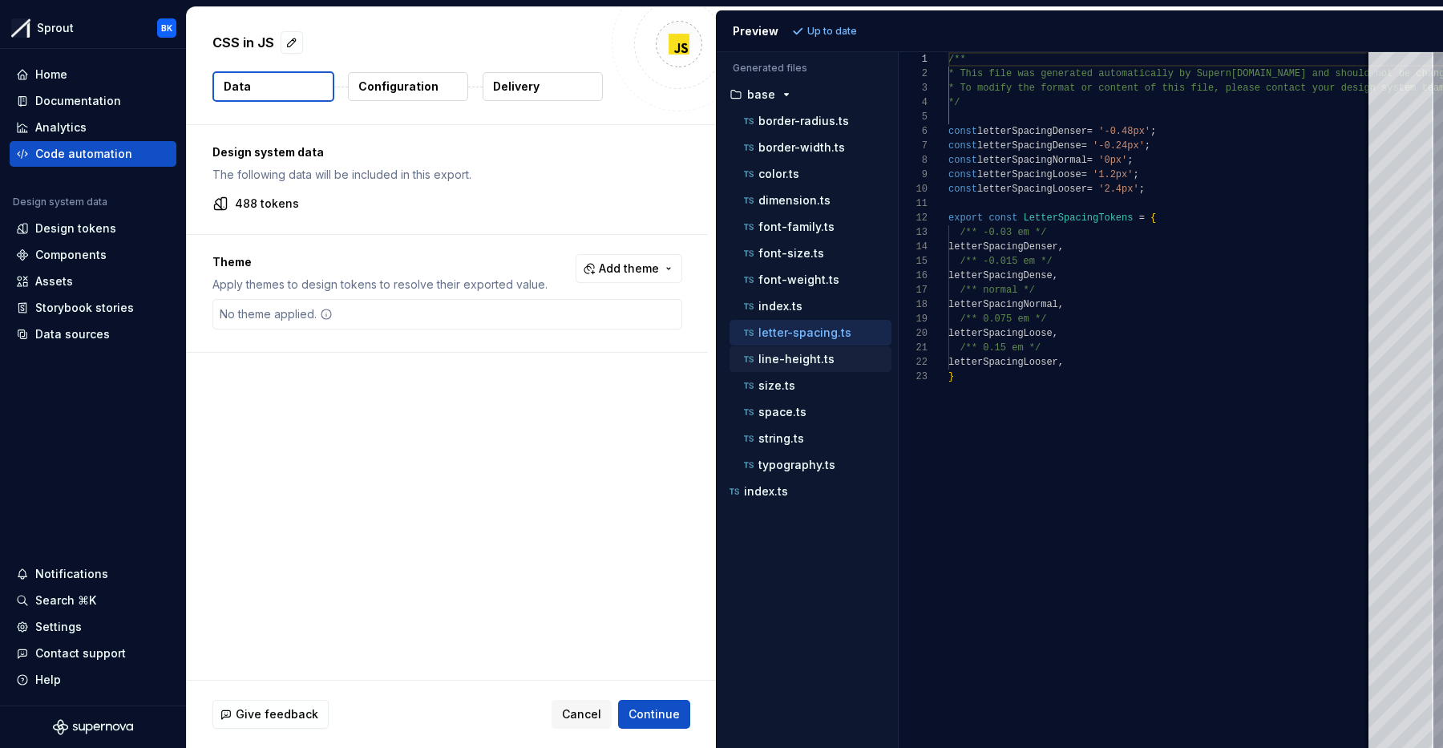
click at [819, 356] on p "line-height.ts" at bounding box center [796, 359] width 76 height 13
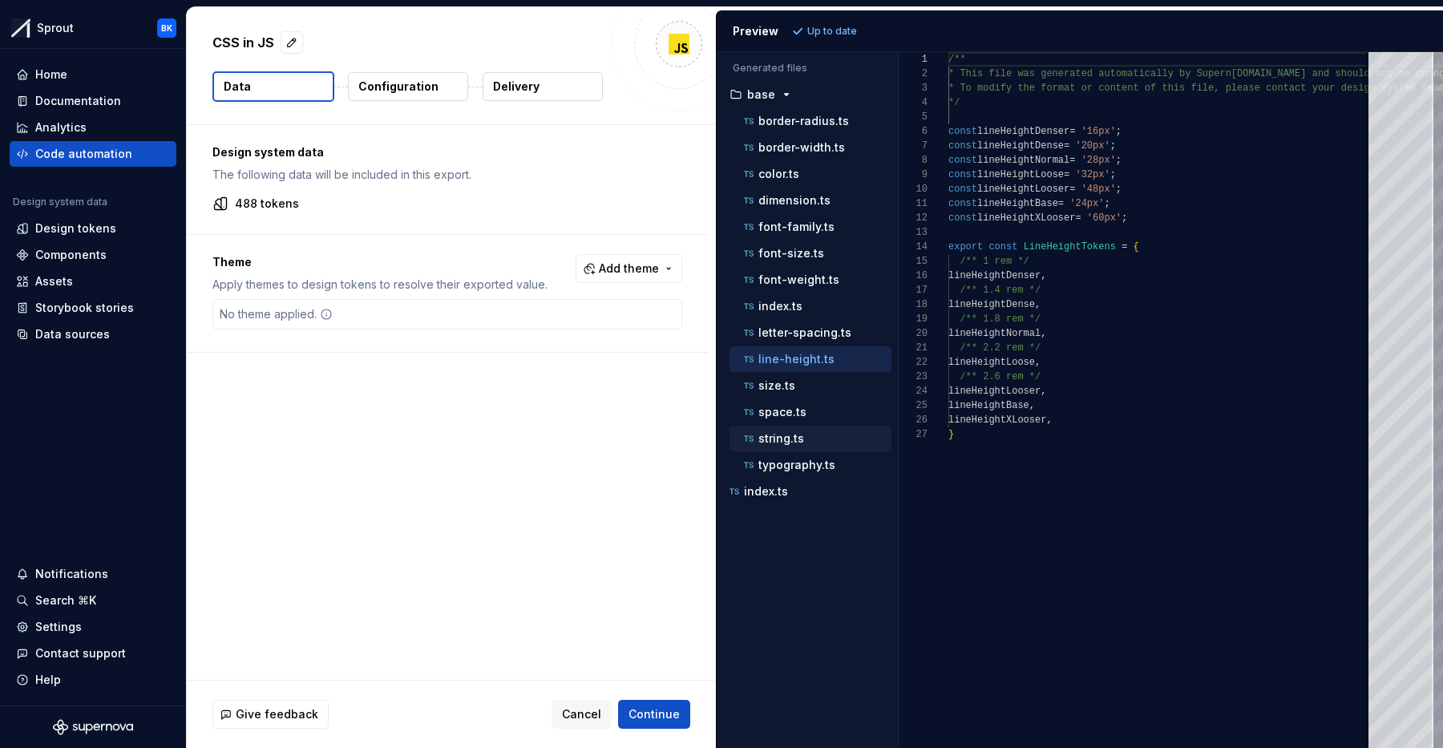
click at [789, 444] on p "string.ts" at bounding box center [781, 438] width 46 height 13
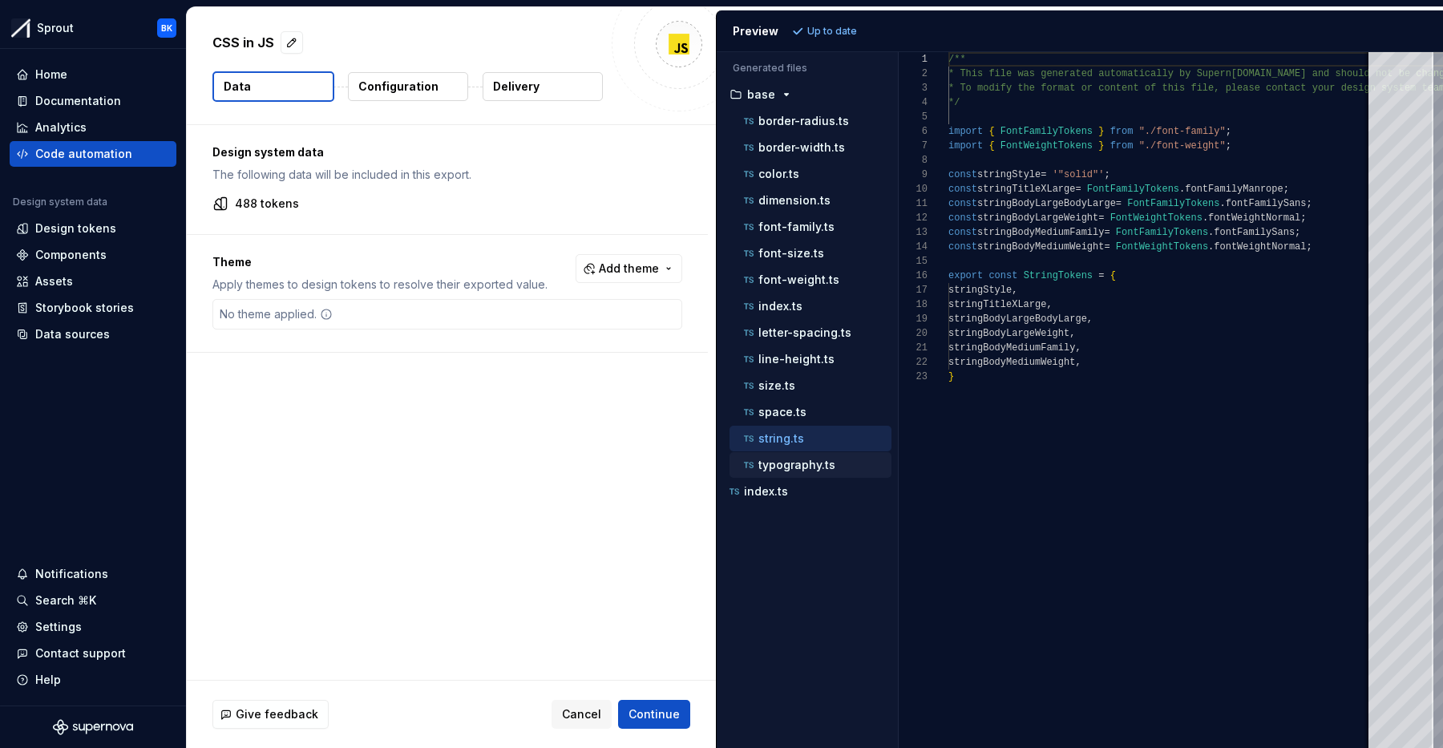
click at [795, 452] on div "typography.ts" at bounding box center [810, 465] width 162 height 26
click at [795, 458] on div "typography.ts" at bounding box center [816, 465] width 151 height 16
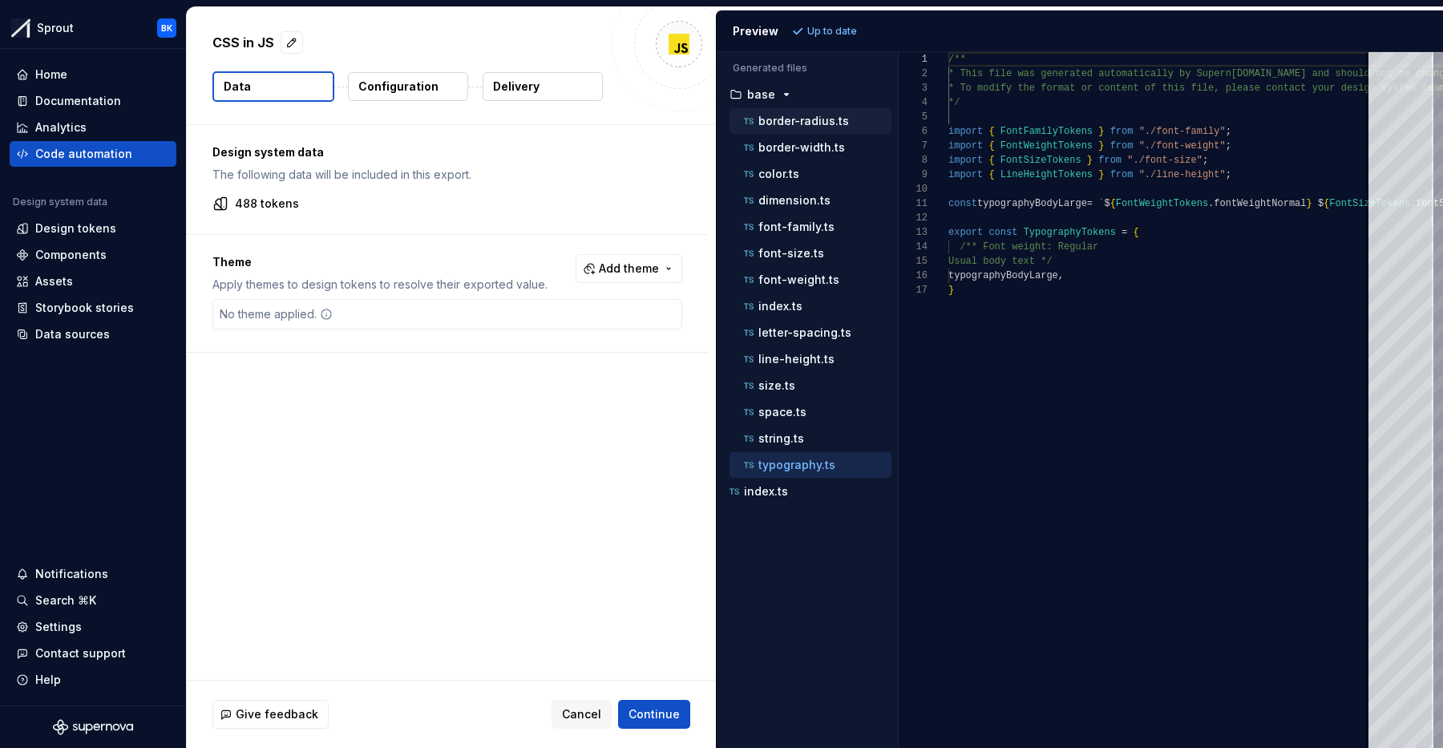
click at [805, 127] on p "border-radius.ts" at bounding box center [803, 121] width 91 height 13
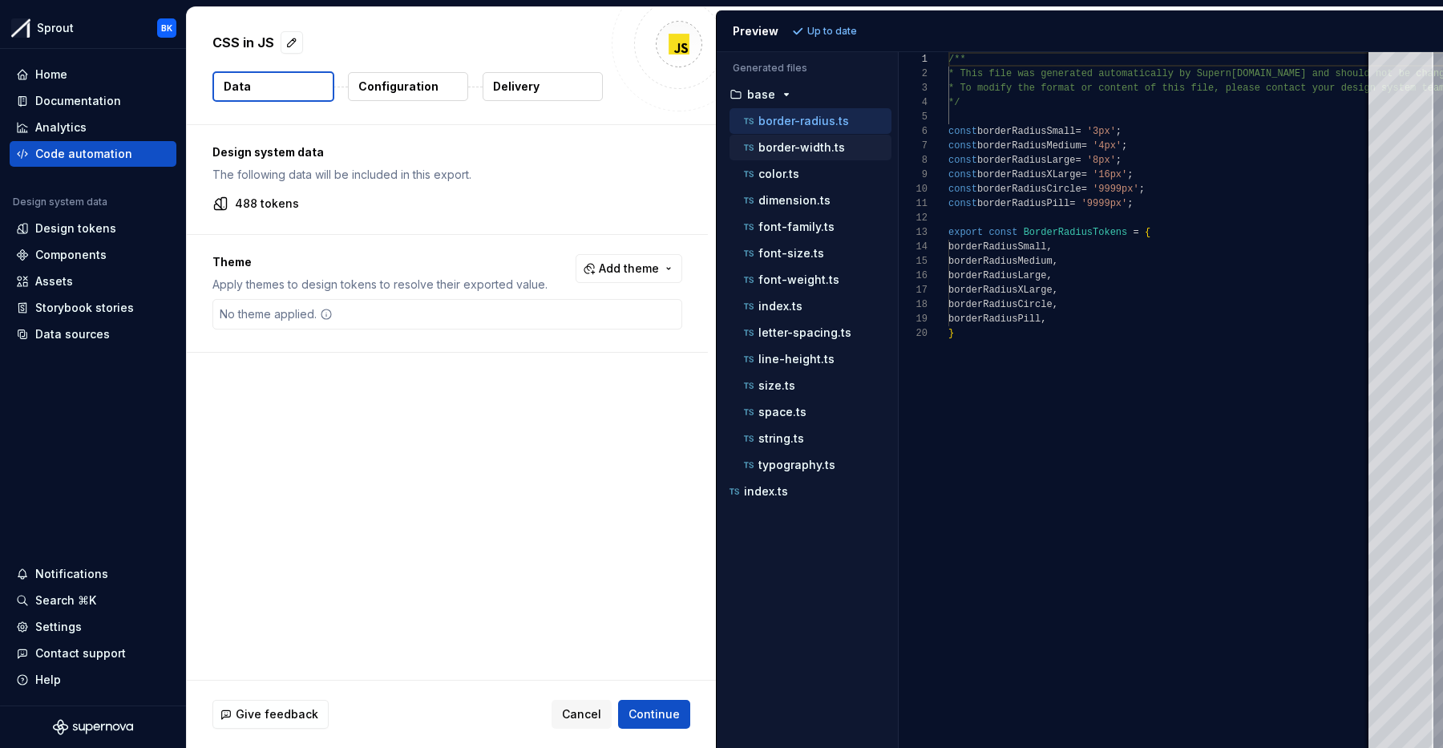
click at [827, 141] on p "border-width.ts" at bounding box center [801, 147] width 87 height 13
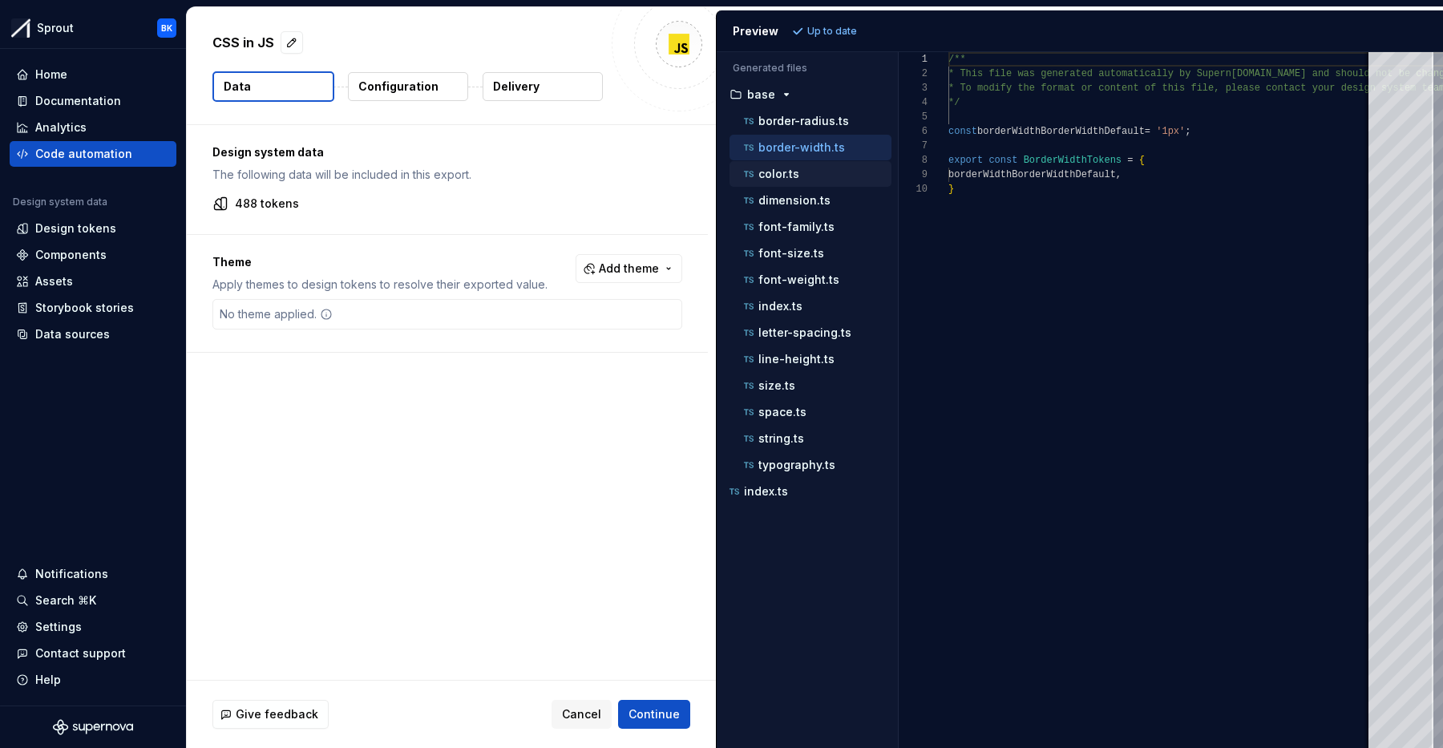
click at [814, 168] on div "color.ts" at bounding box center [816, 174] width 151 height 16
type textarea "**********"
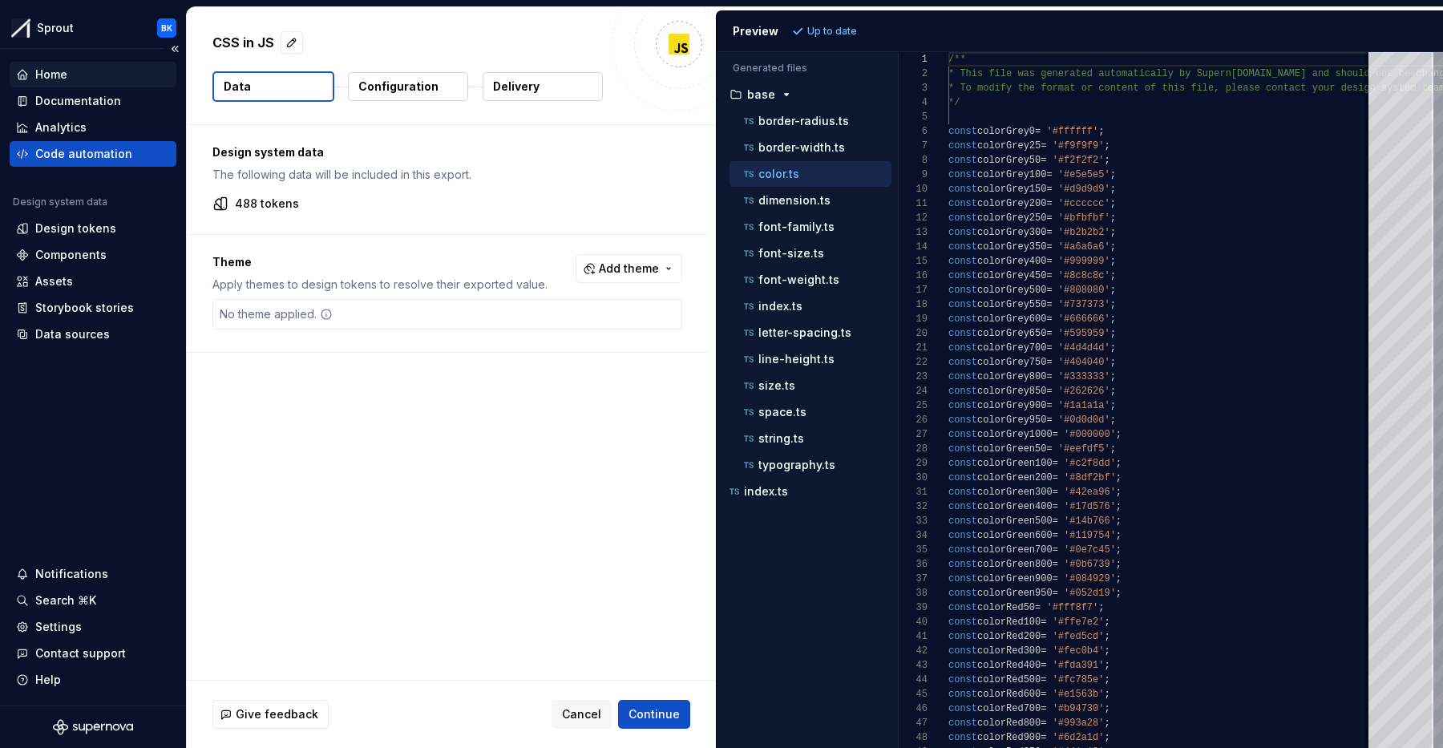
click at [56, 78] on div "Home" at bounding box center [51, 75] width 32 height 16
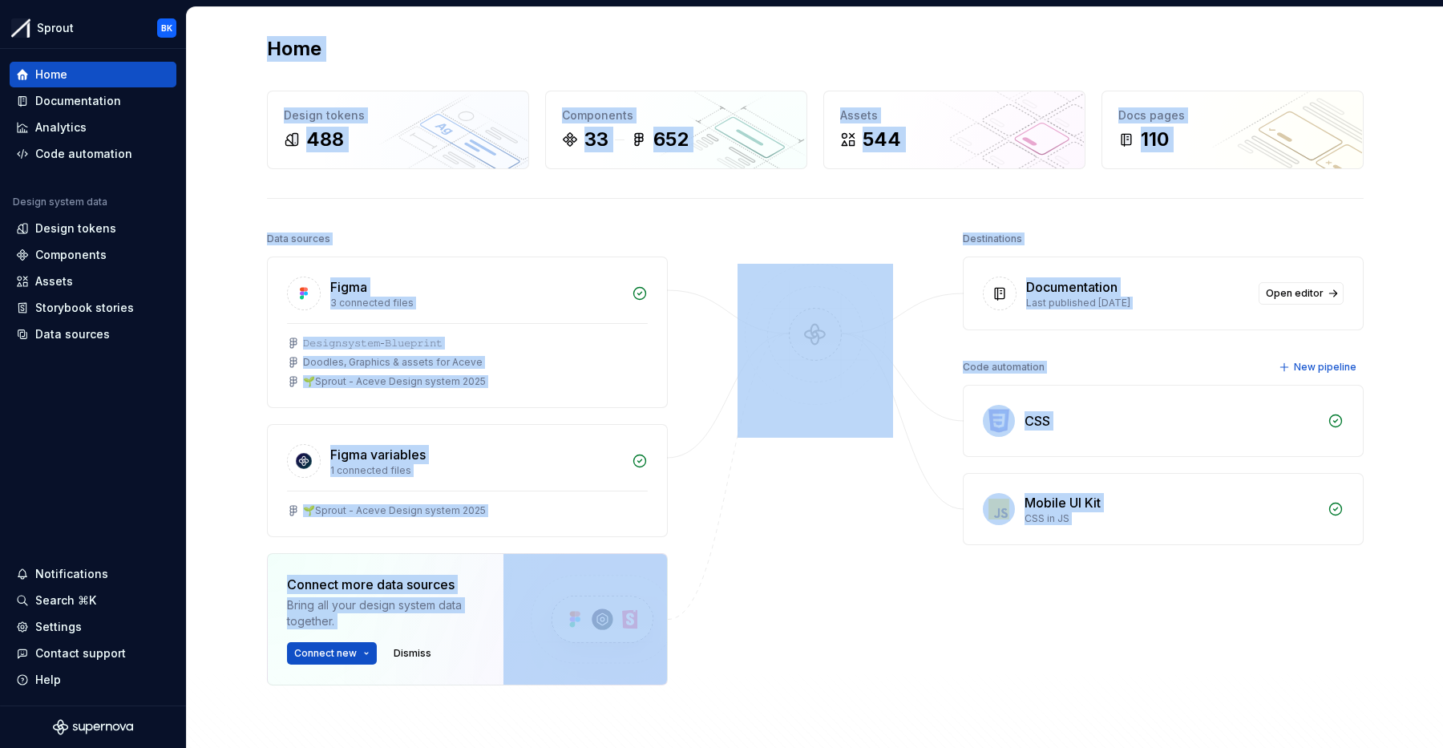
drag, startPoint x: 266, startPoint y: 48, endPoint x: 1394, endPoint y: 663, distance: 1284.5
click at [1394, 663] on div "Home Design tokens 488 Components 33 652 Assets 544 Docs pages 110 Data sources…" at bounding box center [815, 433] width 1256 height 852
click at [1363, 658] on div "Home Design tokens 488 Components 33 652 Assets 544 Docs pages 110 Data sources…" at bounding box center [815, 432] width 1154 height 851
drag, startPoint x: 1392, startPoint y: 671, endPoint x: 276, endPoint y: 35, distance: 1284.8
click at [277, 35] on div "Home Design tokens 488 Components 33 652 Assets 544 Docs pages 110 Data sources…" at bounding box center [815, 433] width 1256 height 852
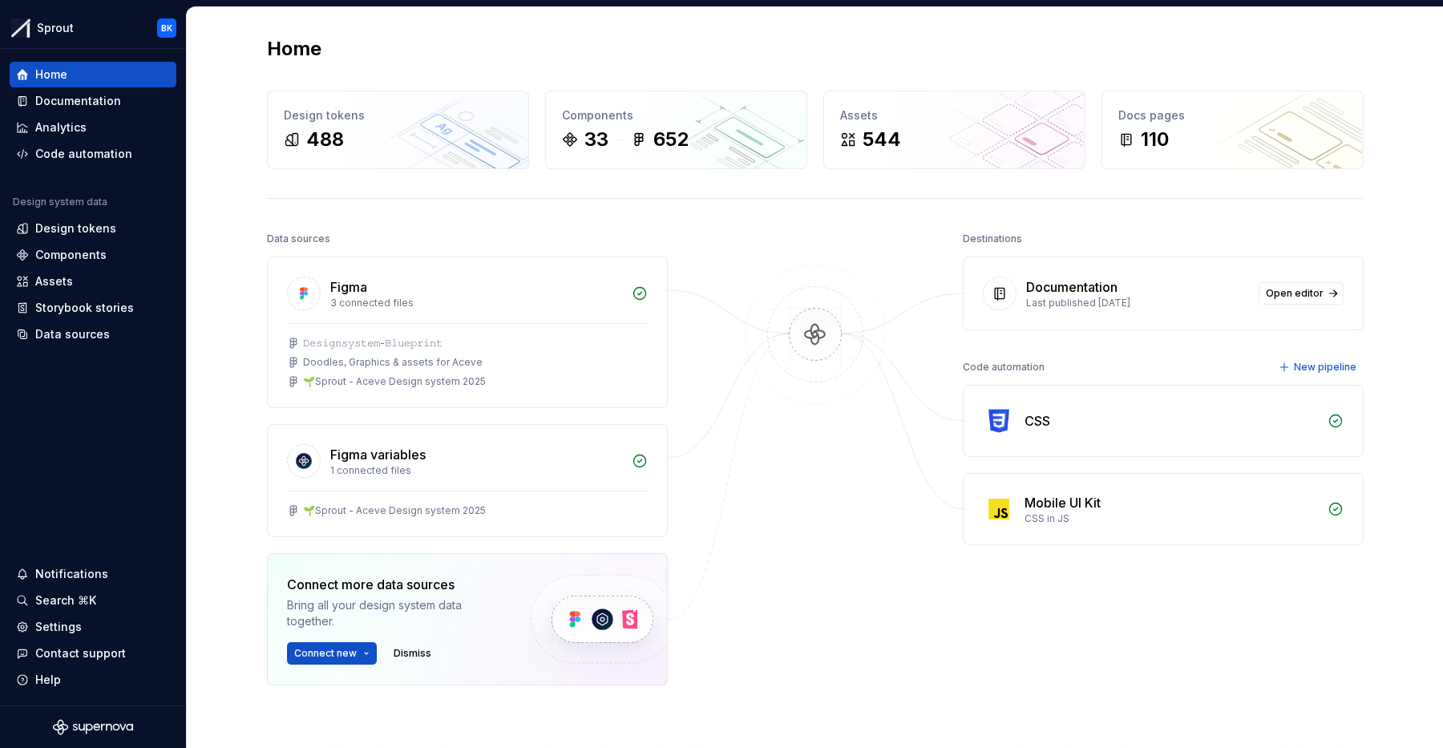
click at [273, 43] on h2 "Home" at bounding box center [294, 49] width 55 height 26
click at [67, 256] on div "Components" at bounding box center [70, 255] width 71 height 16
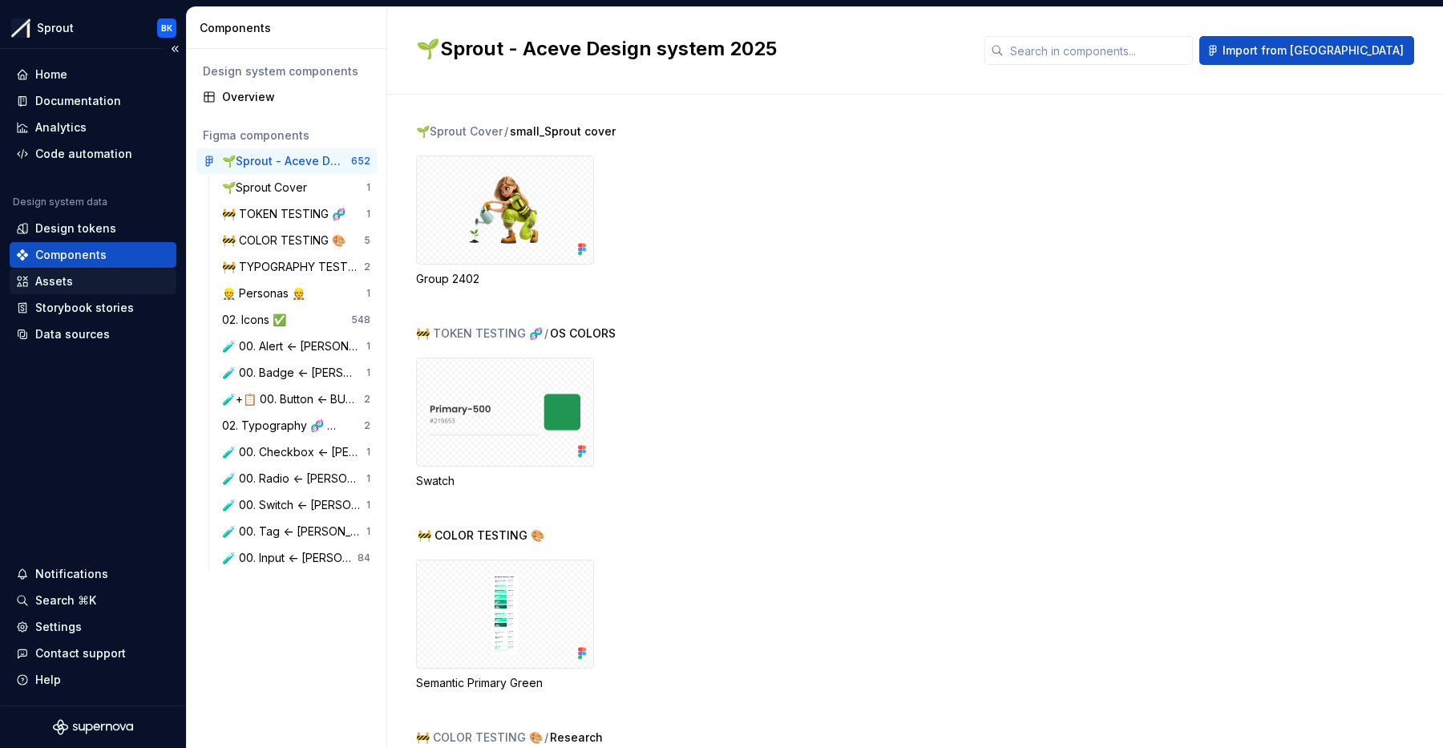
click at [114, 286] on div "Assets" at bounding box center [93, 281] width 154 height 16
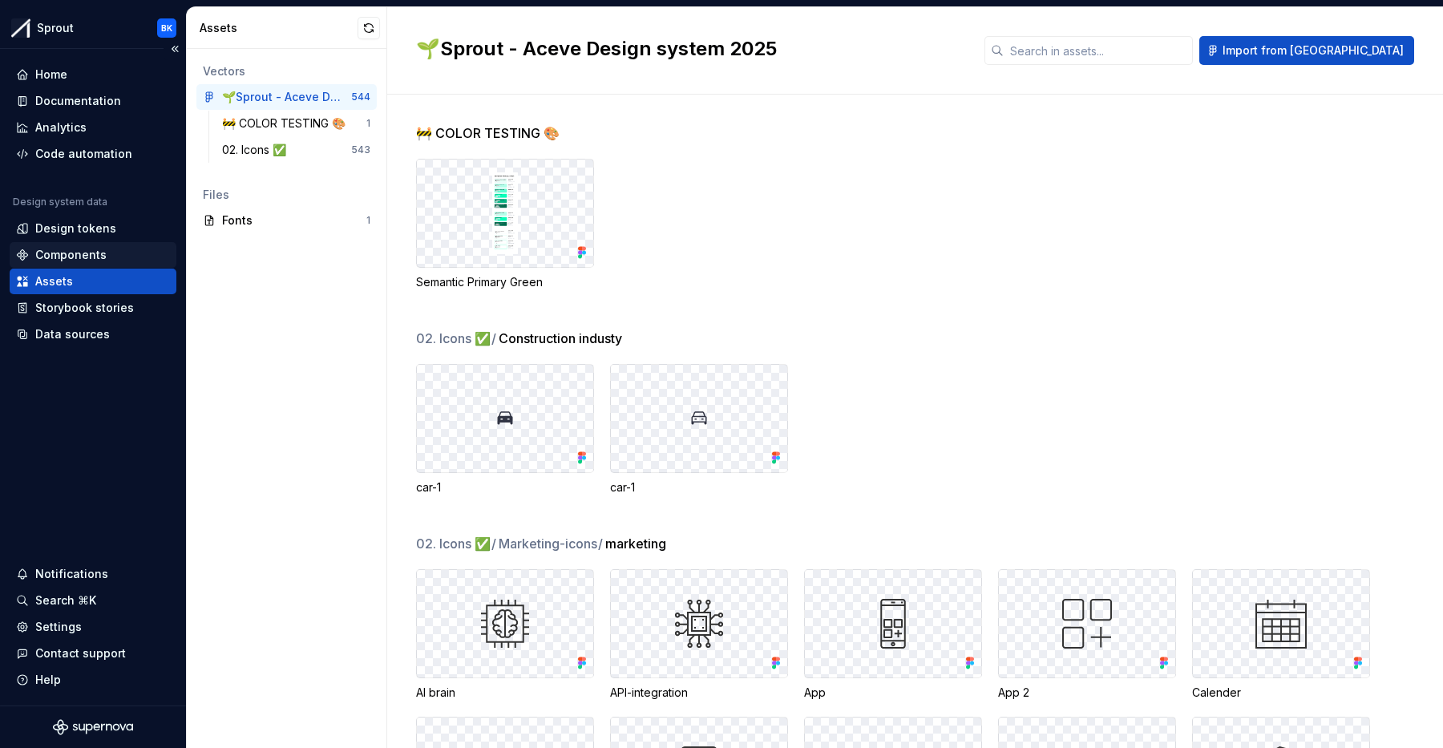
click at [102, 257] on div "Components" at bounding box center [70, 255] width 71 height 16
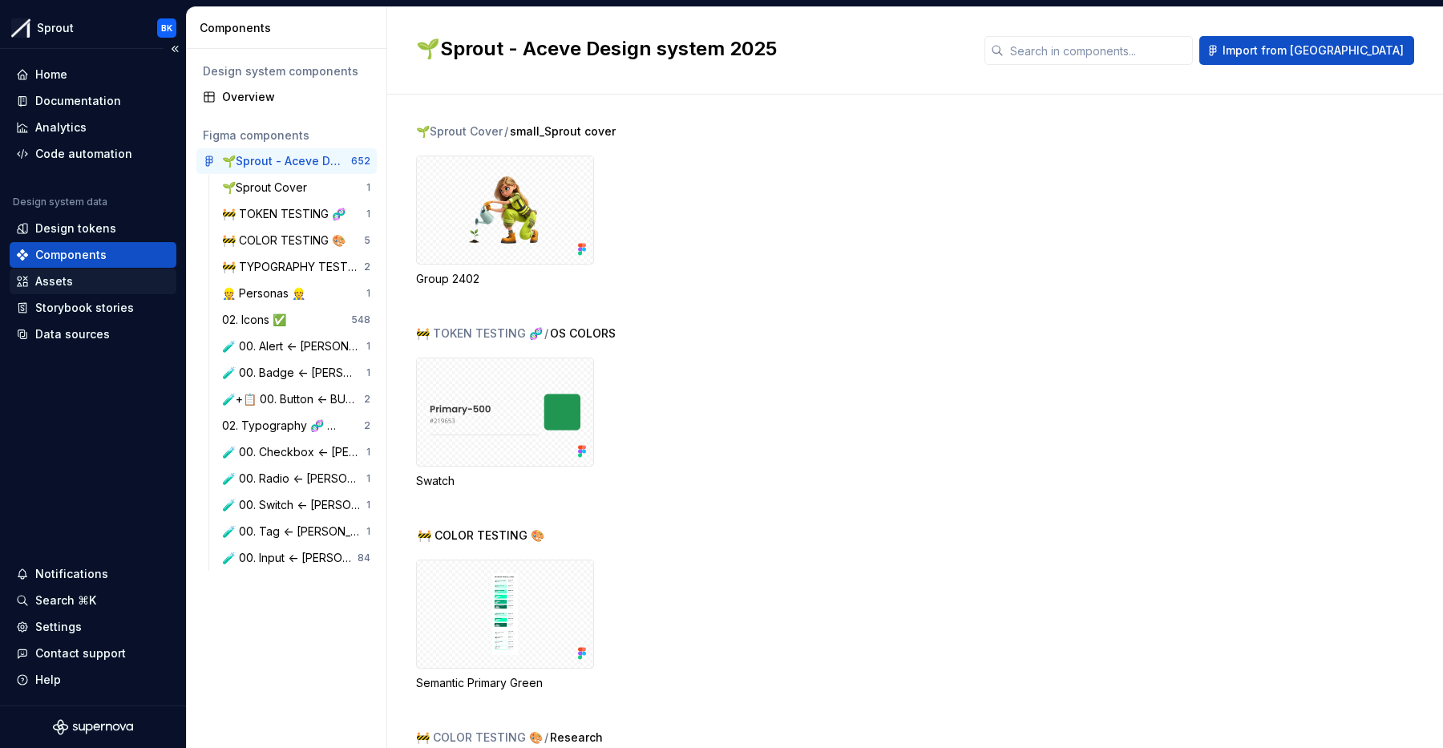
click at [61, 277] on div "Assets" at bounding box center [54, 281] width 38 height 16
